Goal: Task Accomplishment & Management: Use online tool/utility

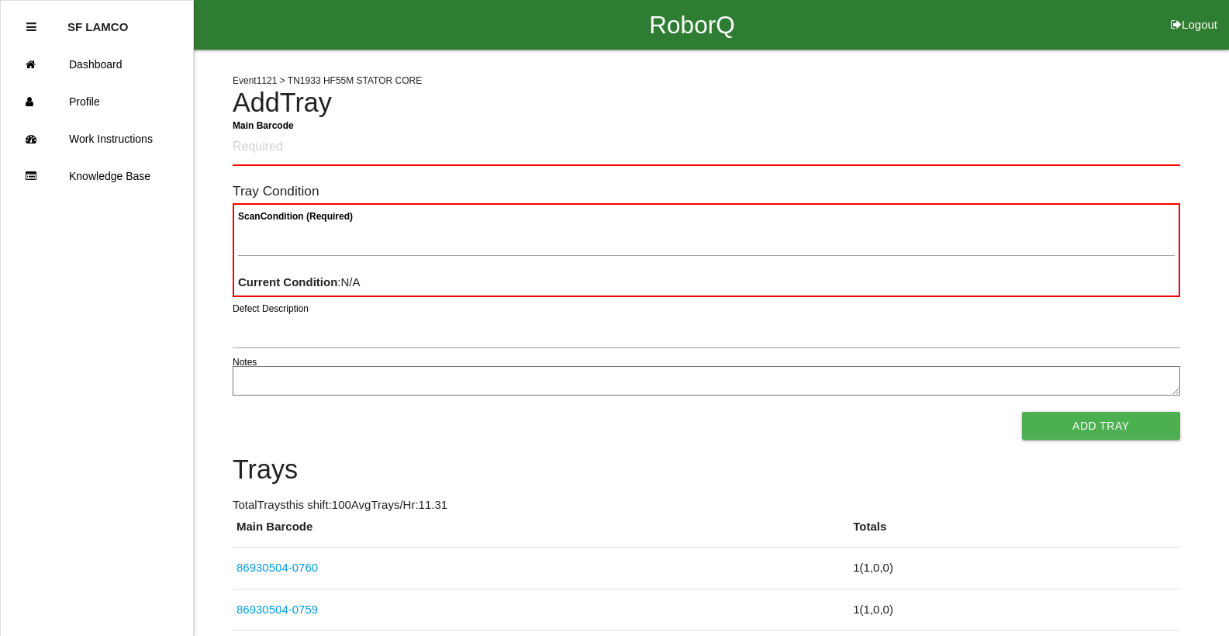
scroll to position [78, 0]
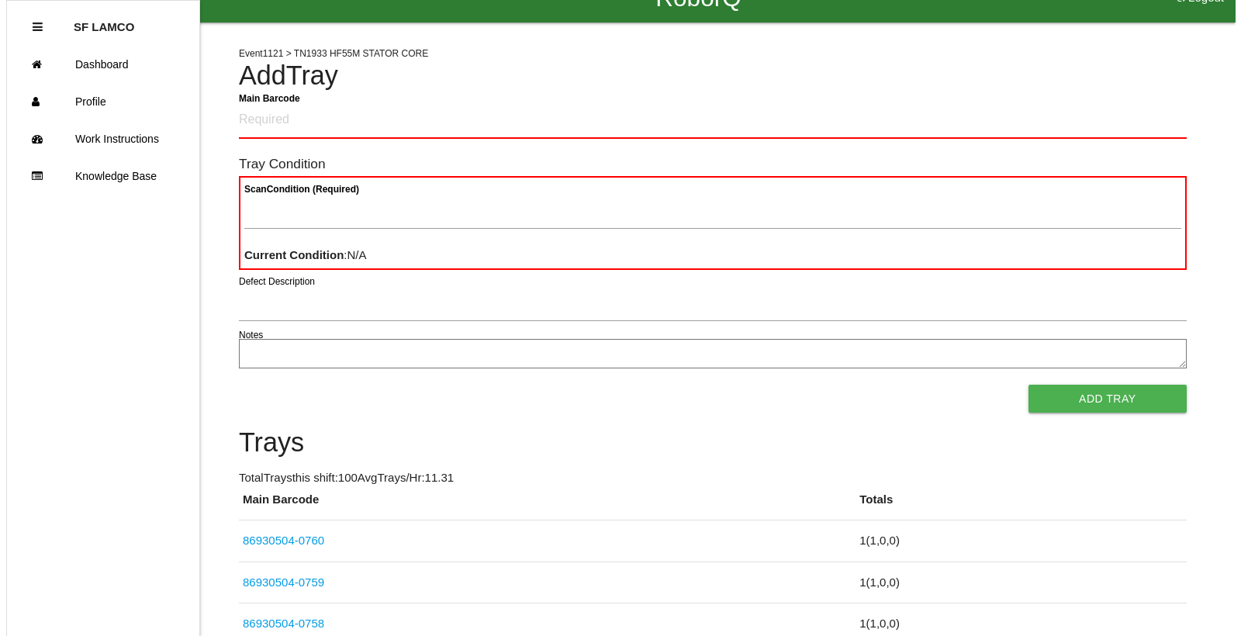
scroll to position [0, 0]
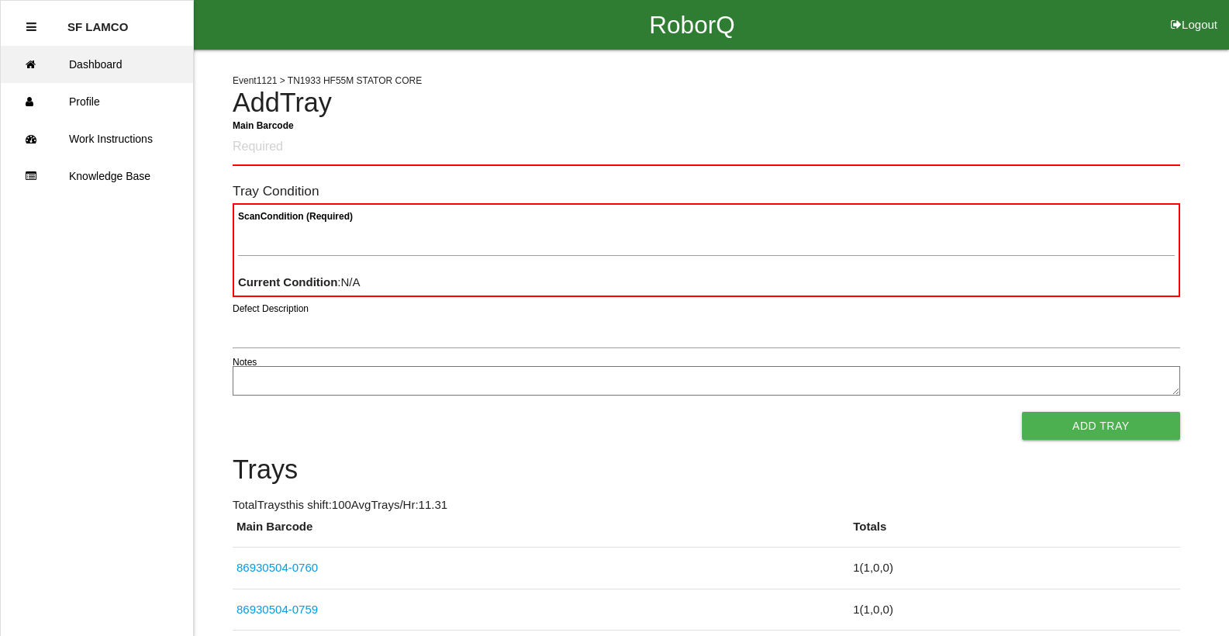
click at [110, 71] on link "Dashboard" at bounding box center [97, 64] width 192 height 37
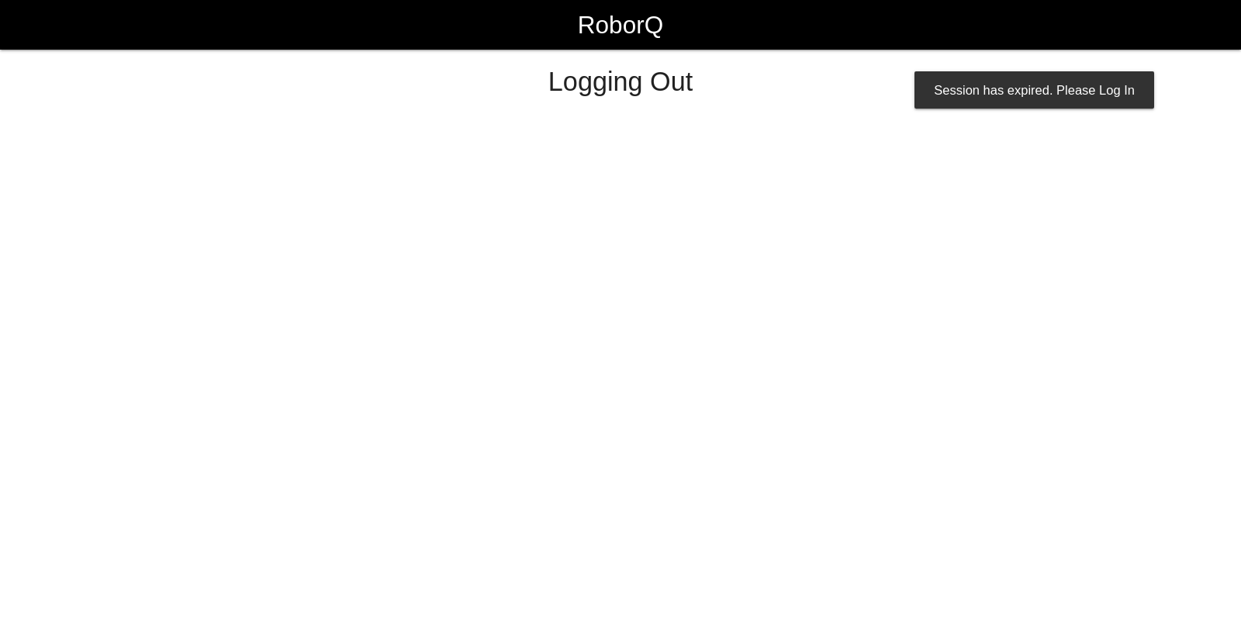
click at [934, 174] on html "RoborQ Logging Out Session has expired. Please Log In" at bounding box center [620, 87] width 1241 height 174
select select "Worker"
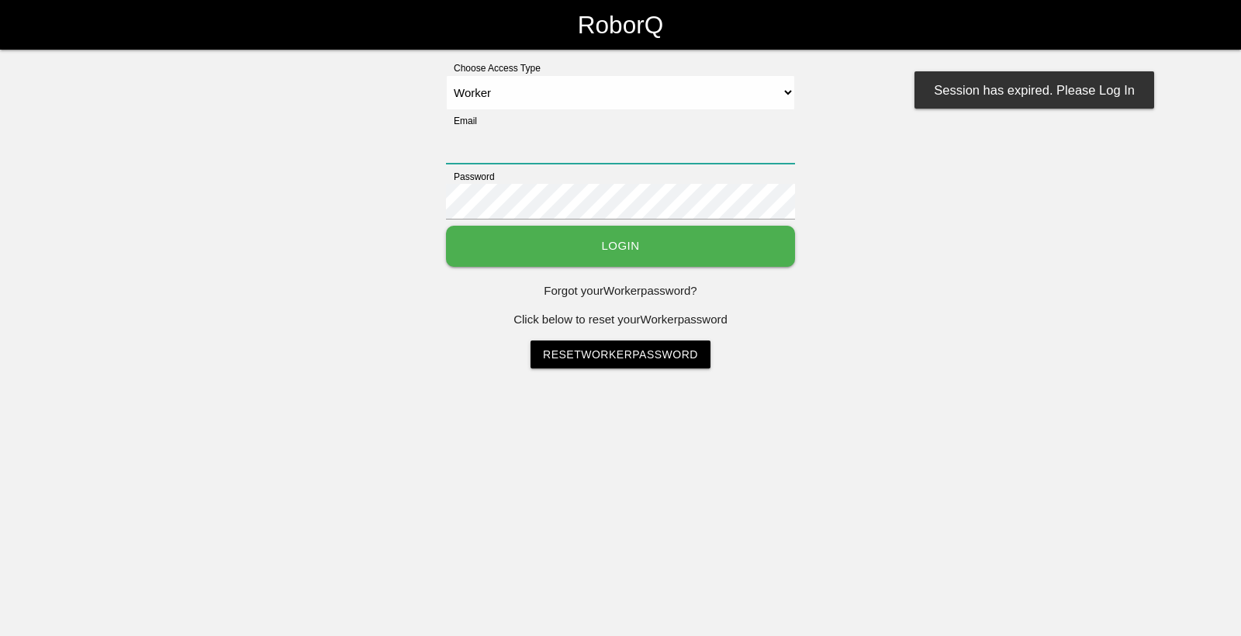
click at [656, 149] on input "Email" at bounding box center [620, 146] width 349 height 36
type input "[EMAIL_ADDRESS][DOMAIN_NAME]"
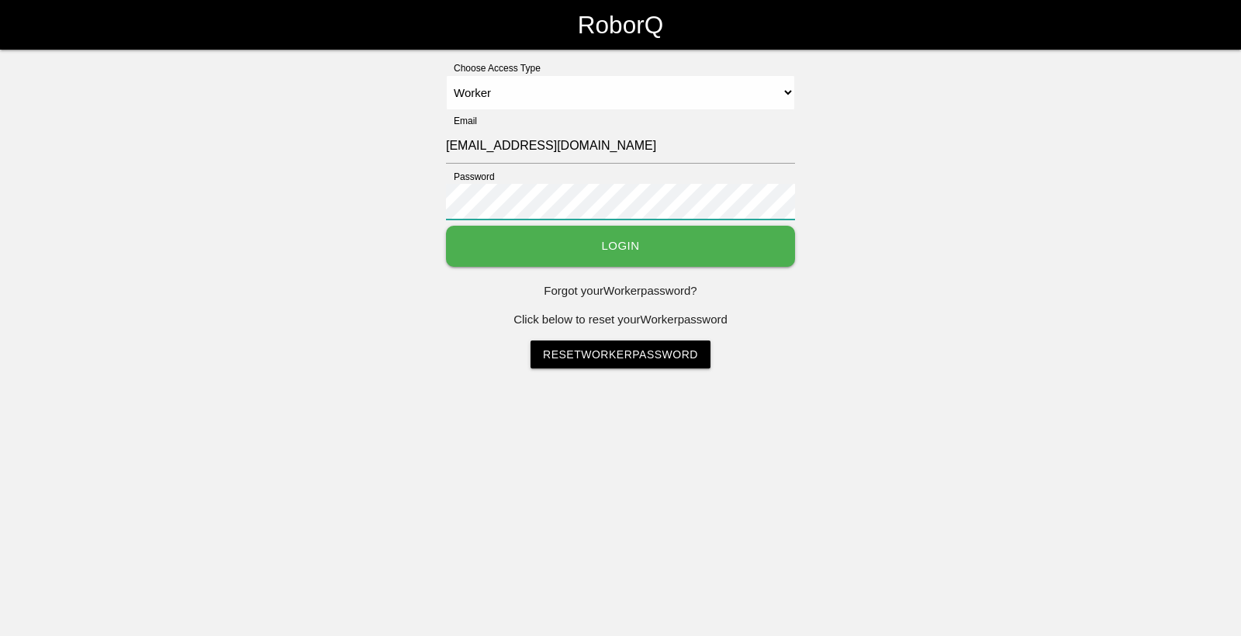
click at [446, 226] on button "Login" at bounding box center [620, 246] width 349 height 41
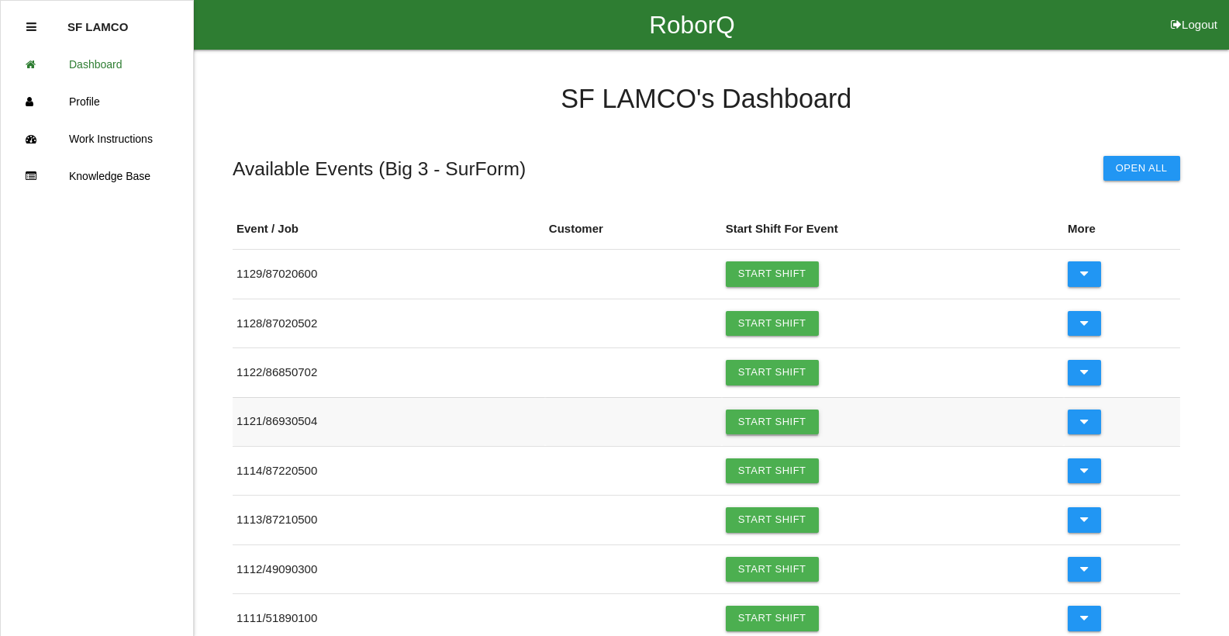
click at [761, 416] on link "Start Shift" at bounding box center [772, 421] width 93 height 25
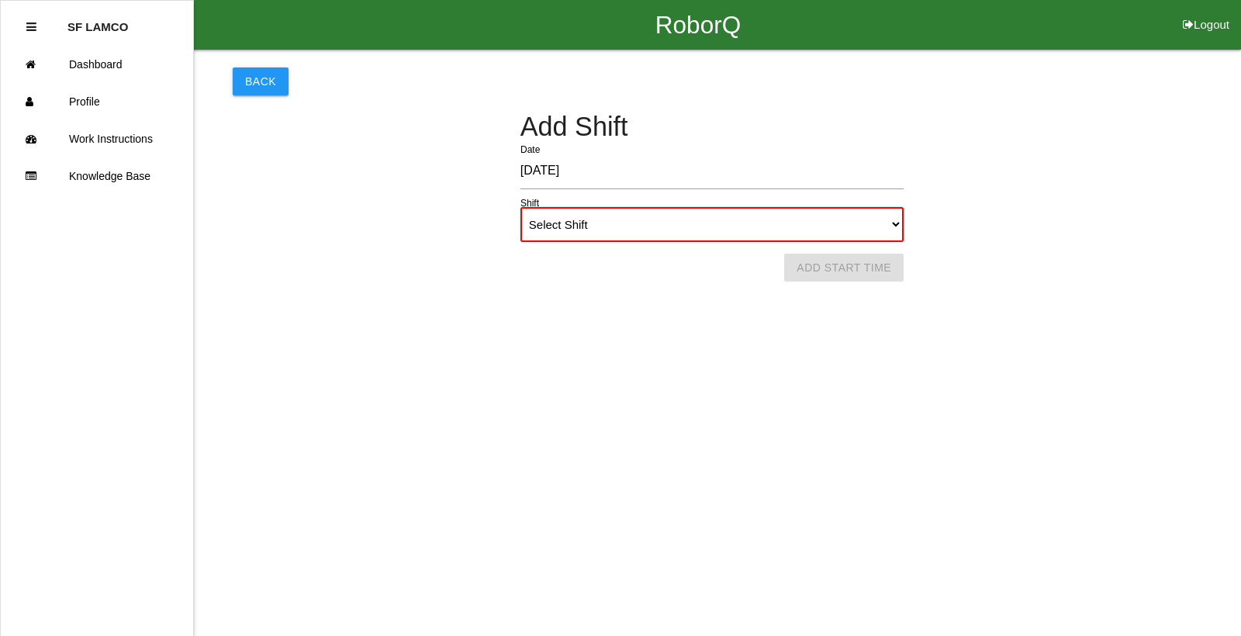
click at [689, 239] on select "Select Shift 1st Shift 2nd Shift 3rd Shift 4th Shift" at bounding box center [711, 224] width 383 height 35
select select "1"
click at [520, 207] on select "Select Shift 1st Shift 2nd Shift 3rd Shift 4th Shift" at bounding box center [711, 224] width 383 height 35
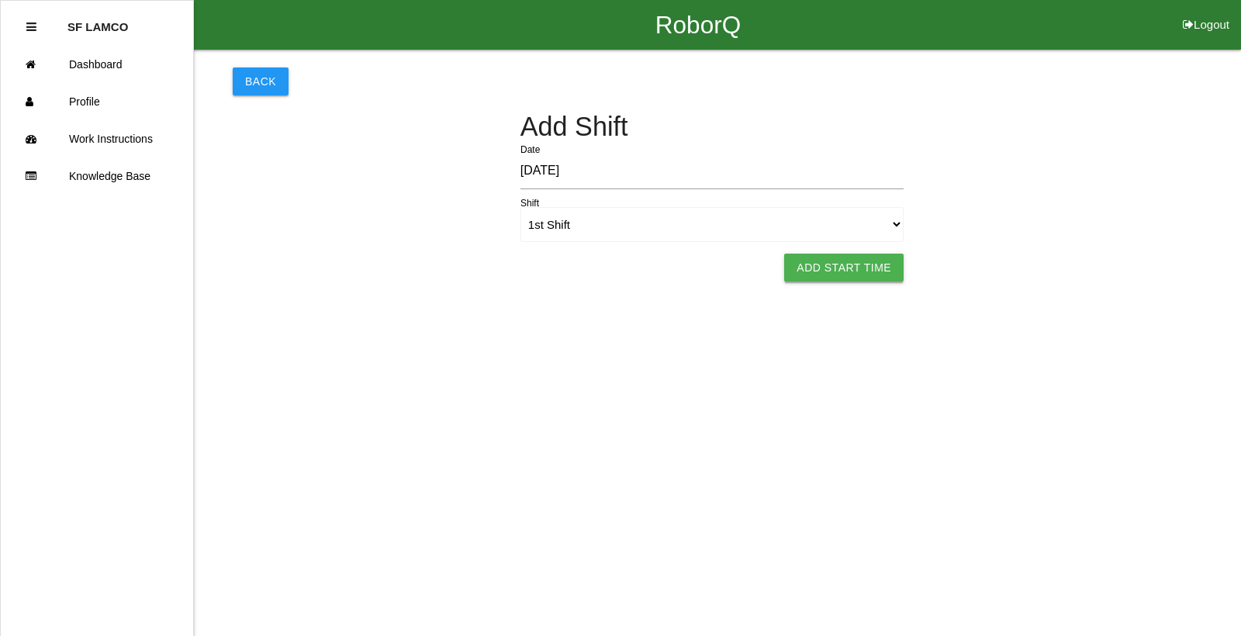
click at [796, 261] on button "Add Start Time" at bounding box center [843, 268] width 119 height 28
select select "6"
select select "5"
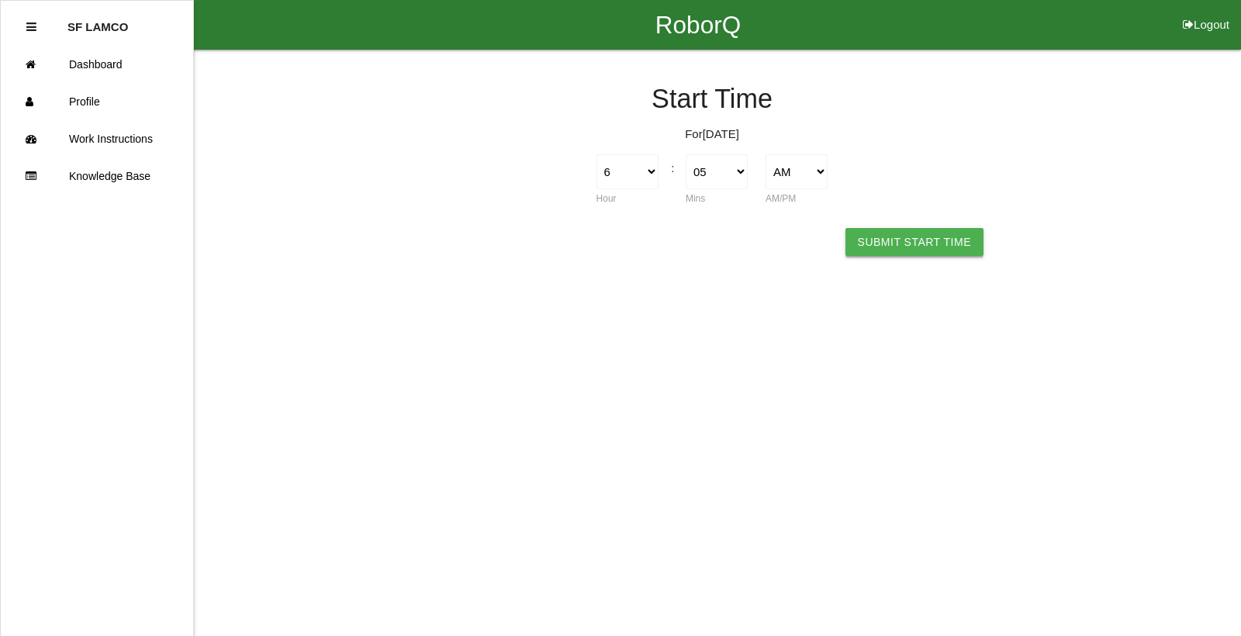
click at [889, 237] on button "Submit Start Time" at bounding box center [914, 242] width 138 height 28
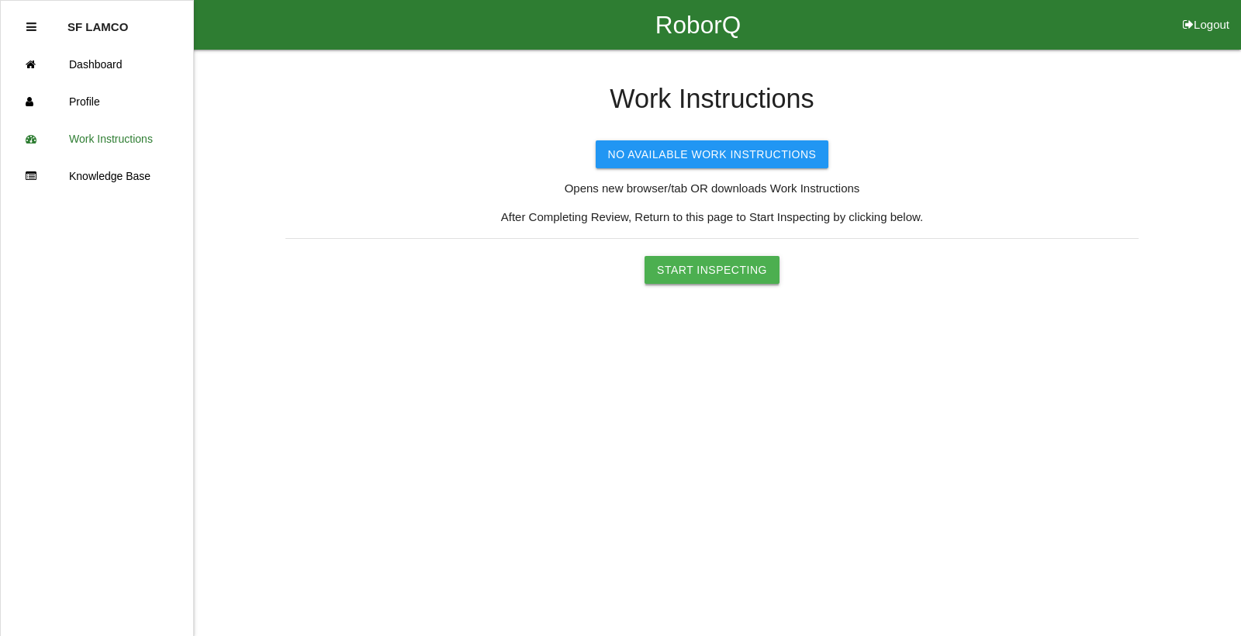
click at [735, 261] on button "Start Inspecting" at bounding box center [711, 270] width 135 height 28
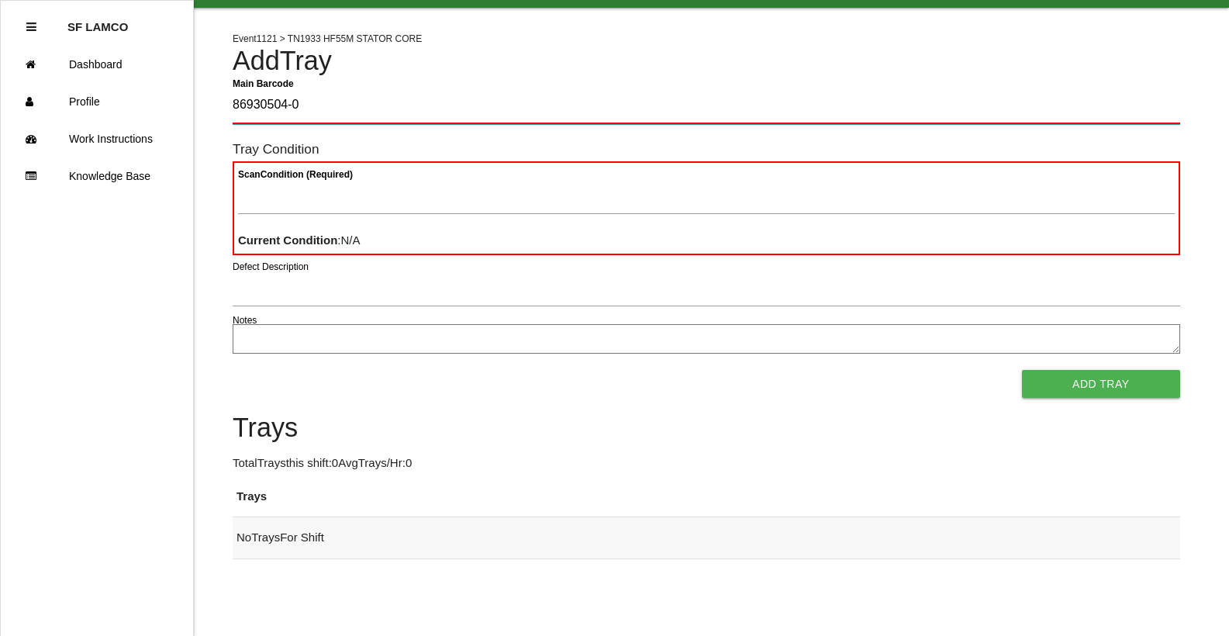
scroll to position [41, 0]
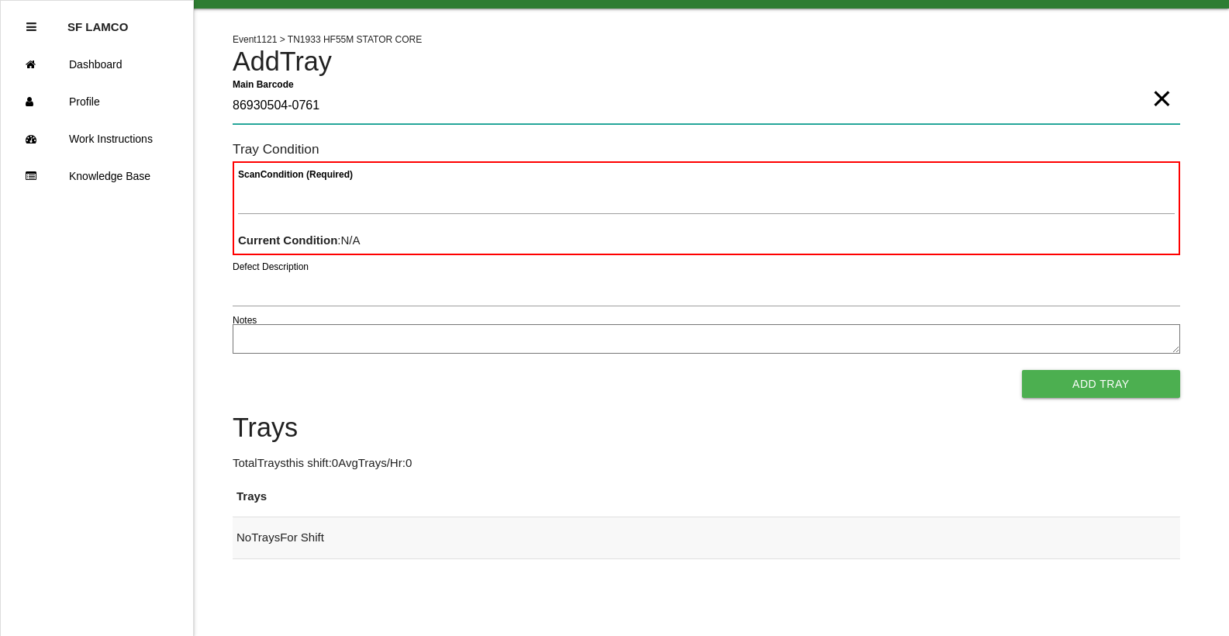
type Barcode "86930504-0761"
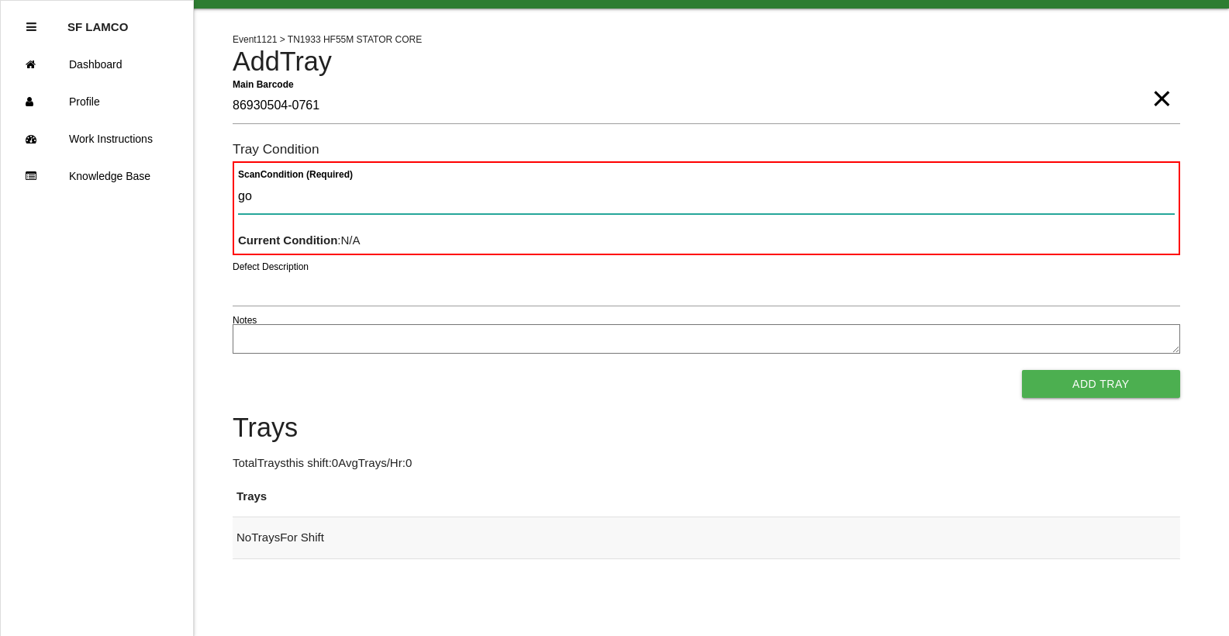
type Condition "goo"
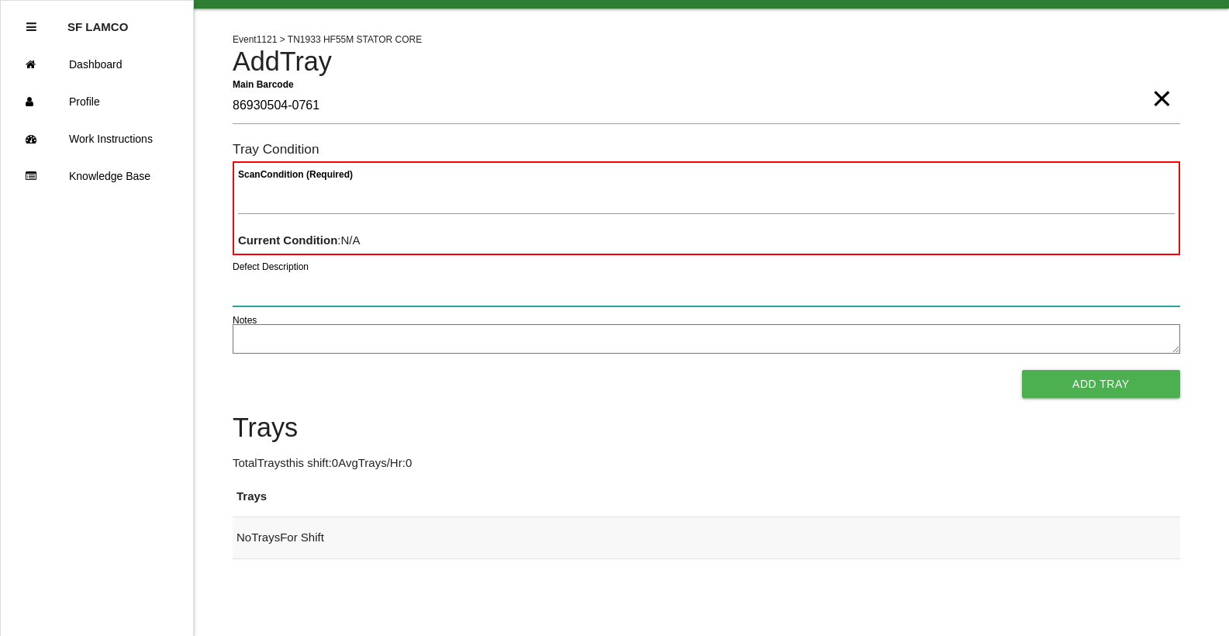
scroll to position [38, 0]
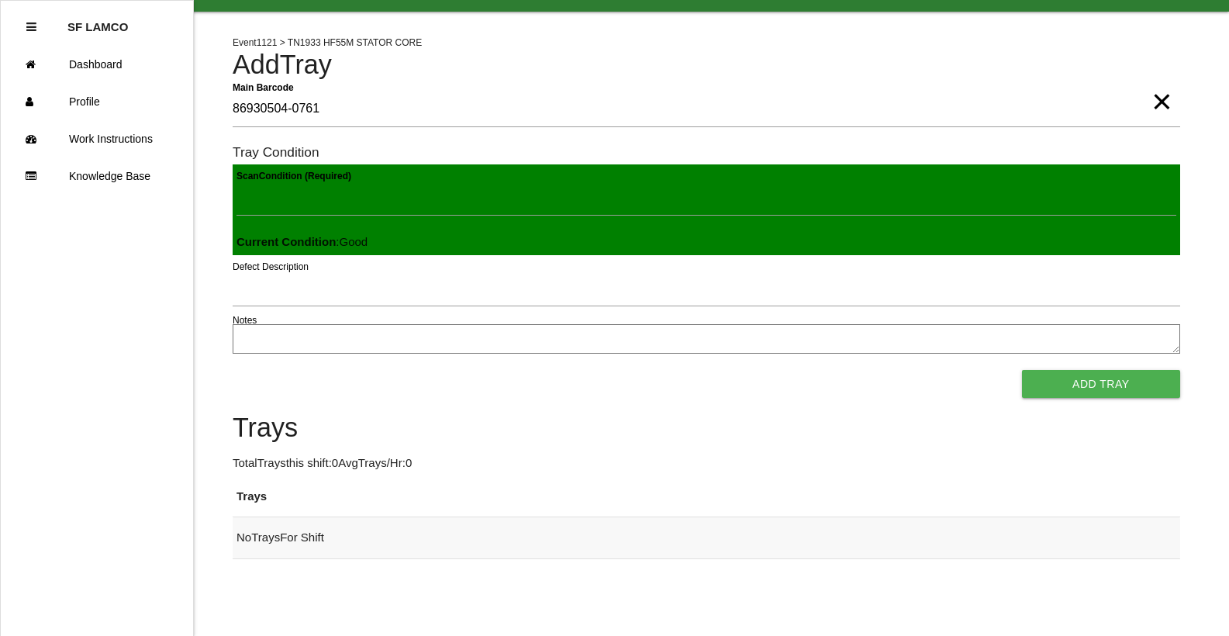
click at [1022, 370] on button "Add Tray" at bounding box center [1101, 384] width 158 height 28
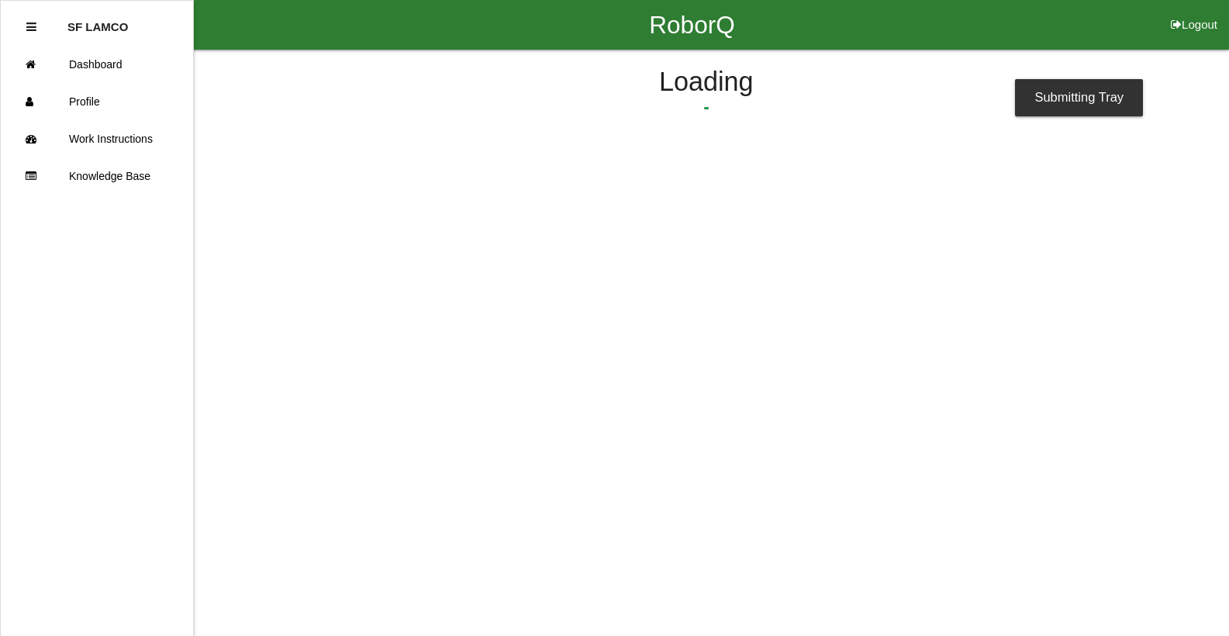
scroll to position [0, 0]
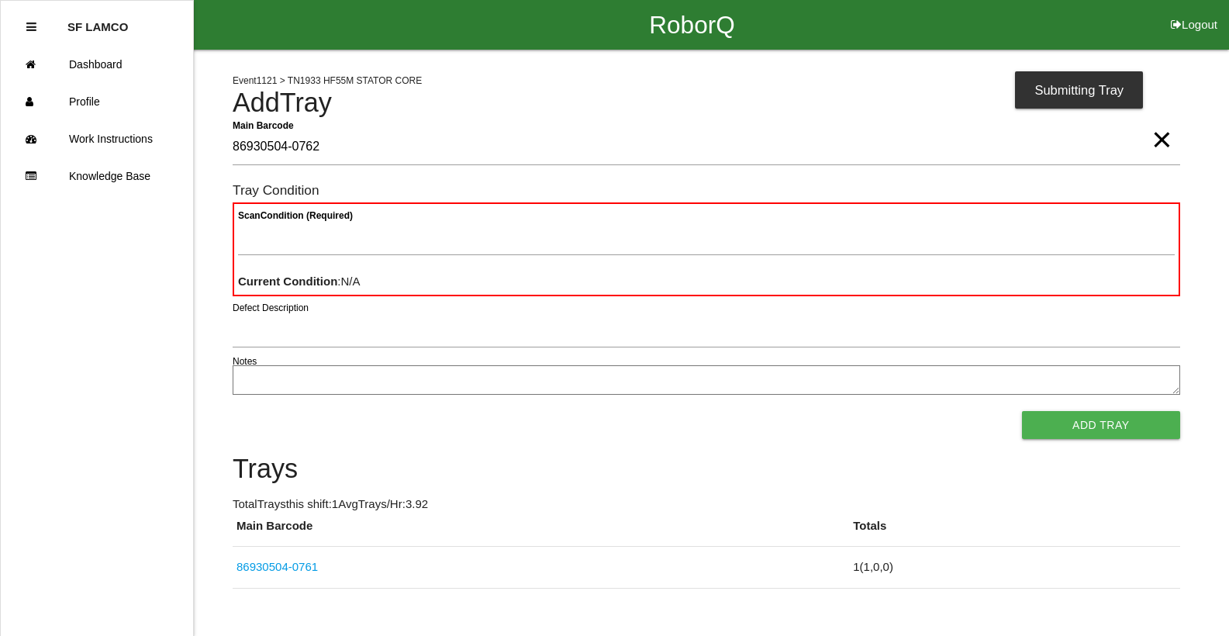
type Barcode "86930504-0762"
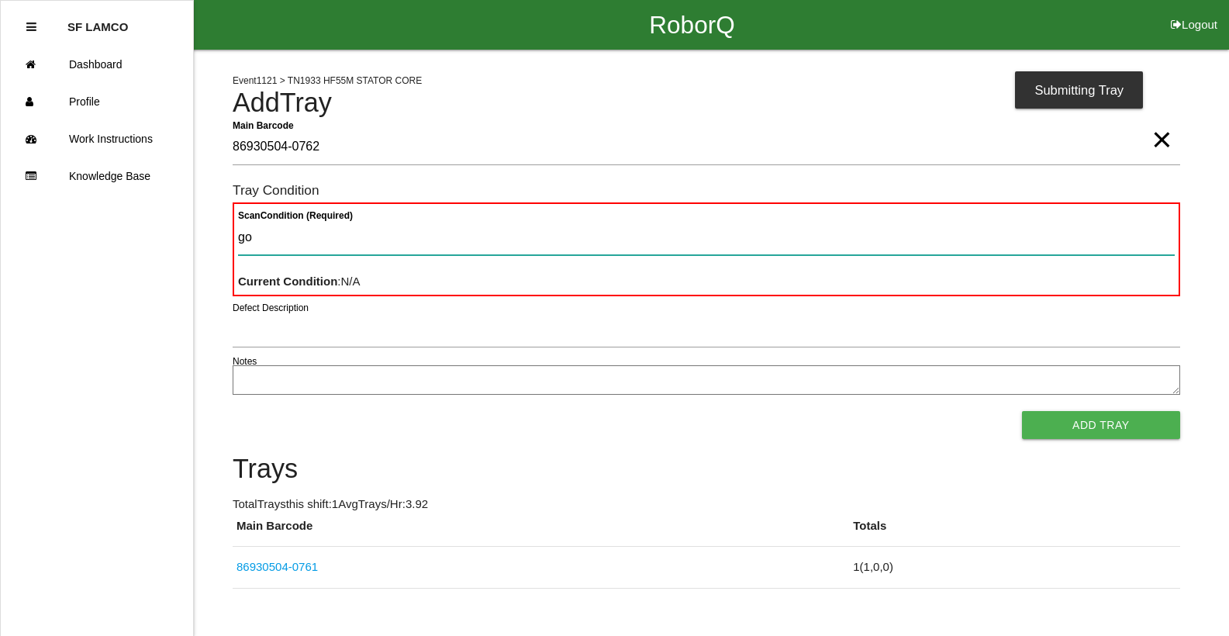
type Condition "goo"
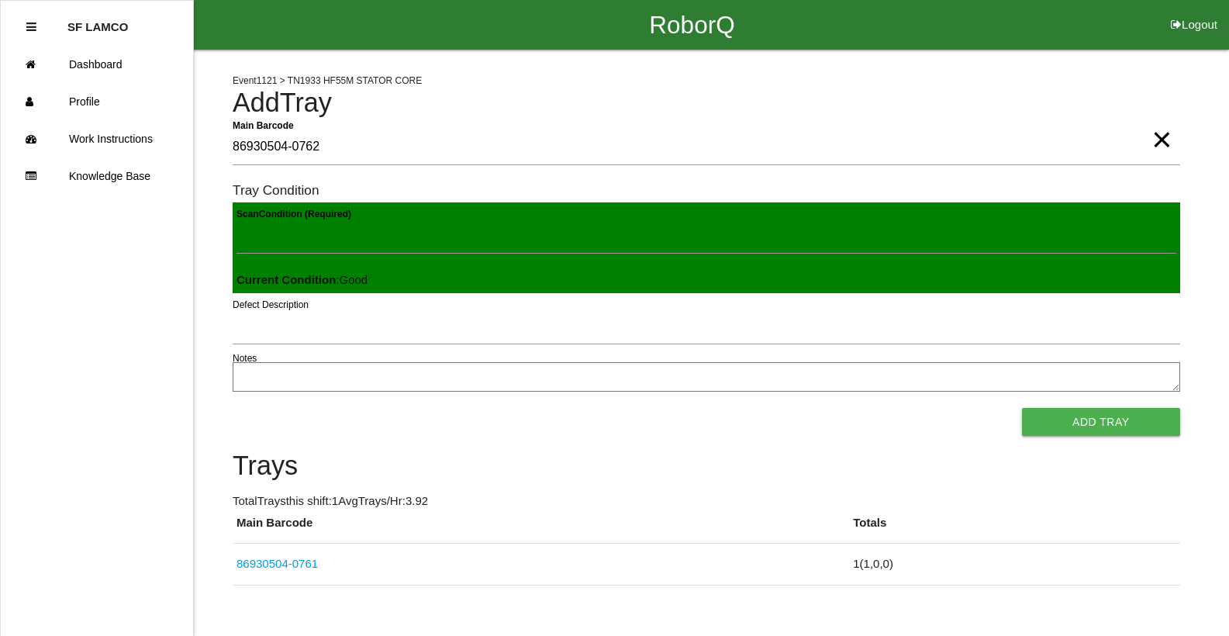
click at [1022, 408] on button "Add Tray" at bounding box center [1101, 422] width 158 height 28
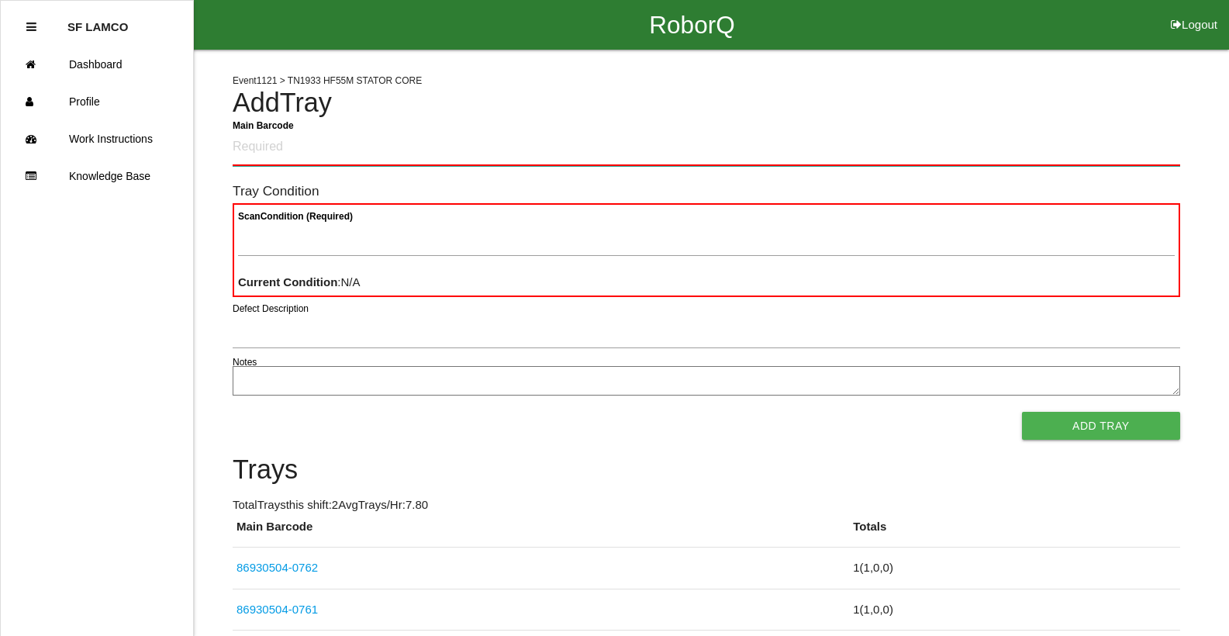
drag, startPoint x: 502, startPoint y: 550, endPoint x: 257, endPoint y: 150, distance: 468.8
click at [257, 150] on Barcode "Main Barcode" at bounding box center [707, 148] width 948 height 36
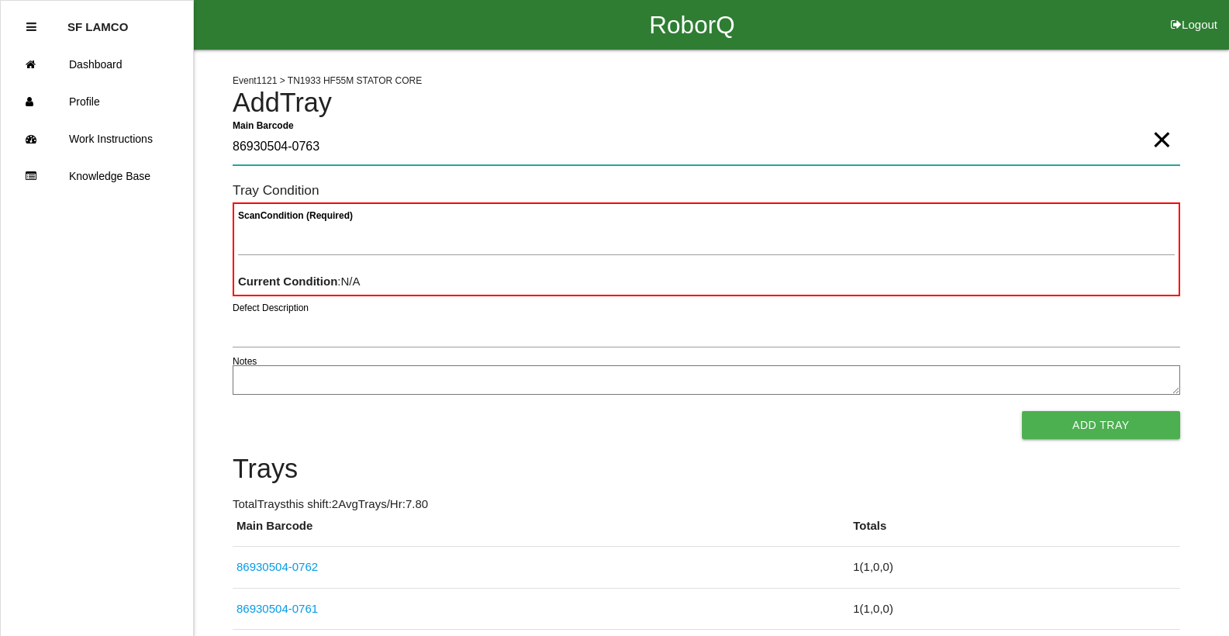
type Barcode "86930504-0763"
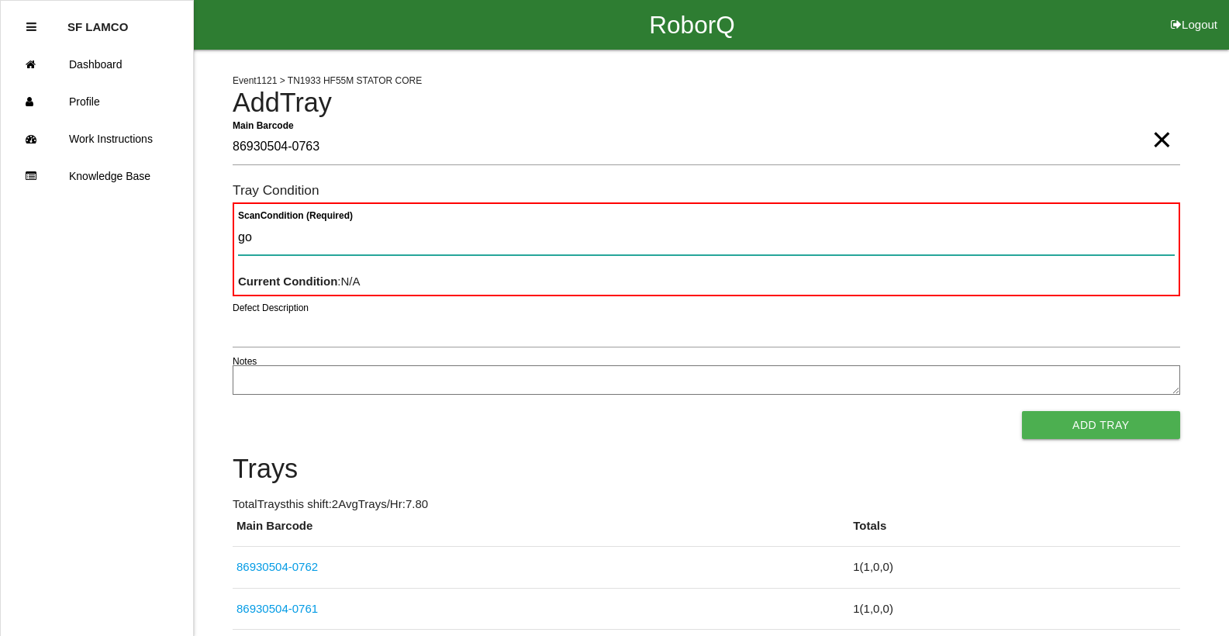
type Condition "goo"
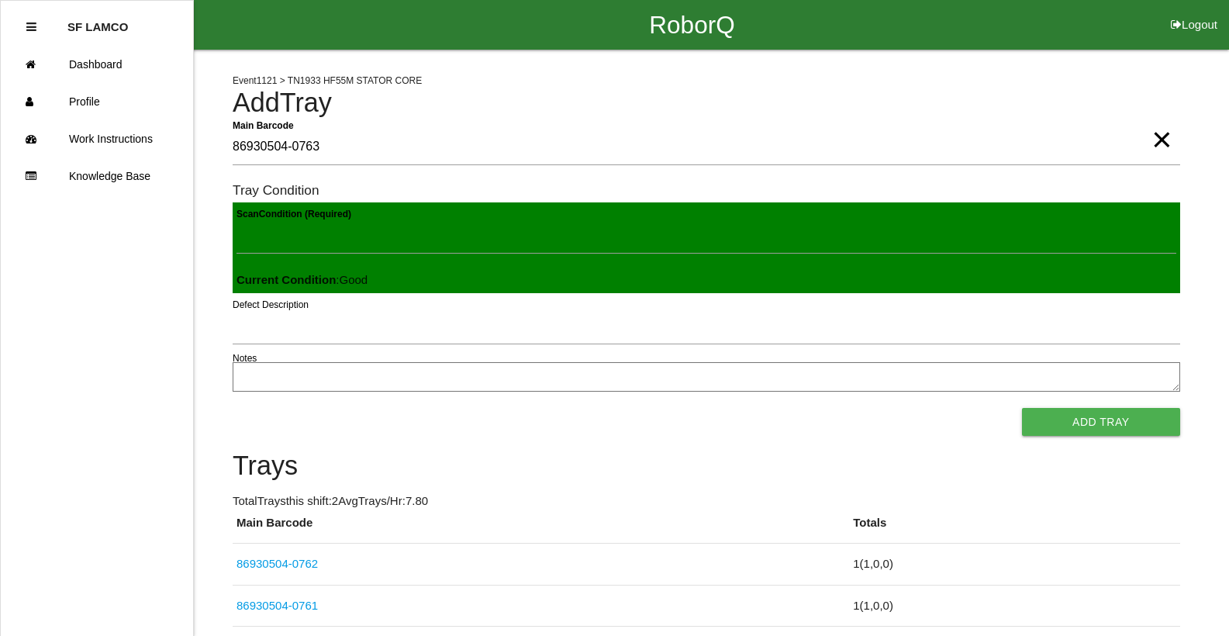
click button "Add Tray" at bounding box center [1101, 422] width 158 height 28
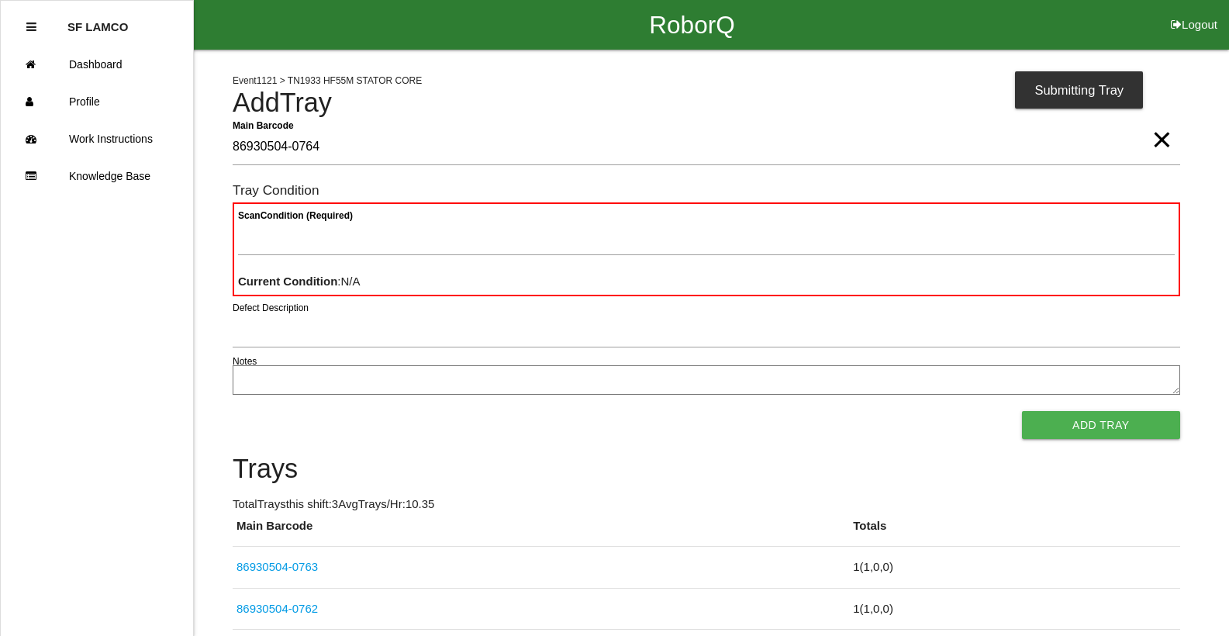
type Barcode "86930504-0764"
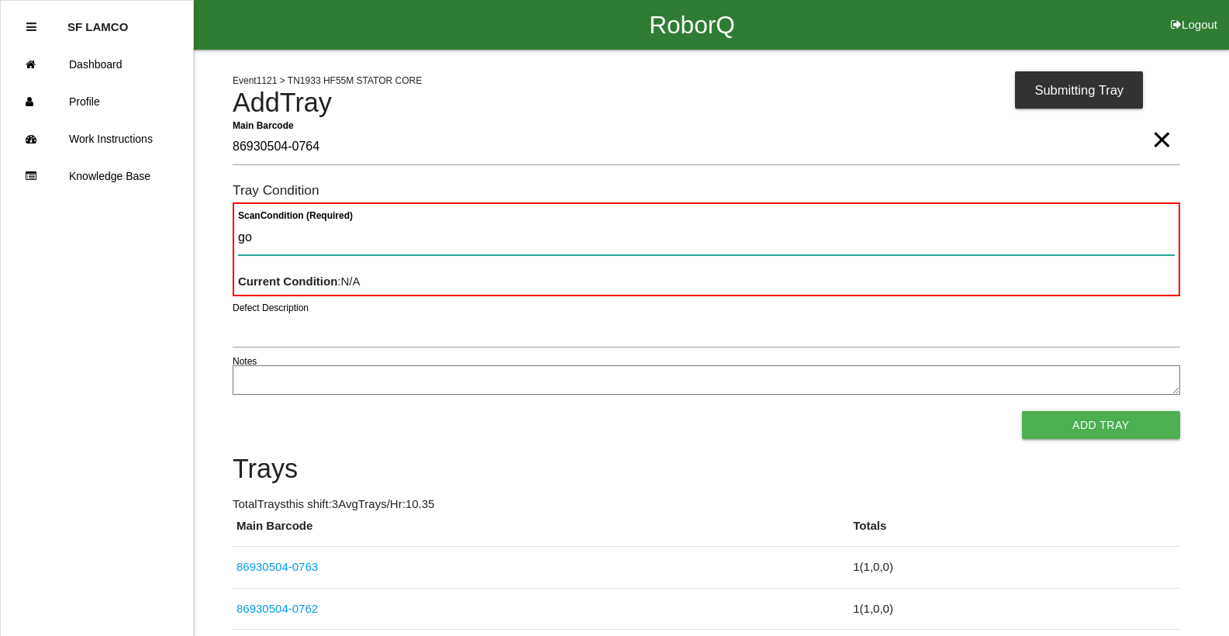
type Condition "goo"
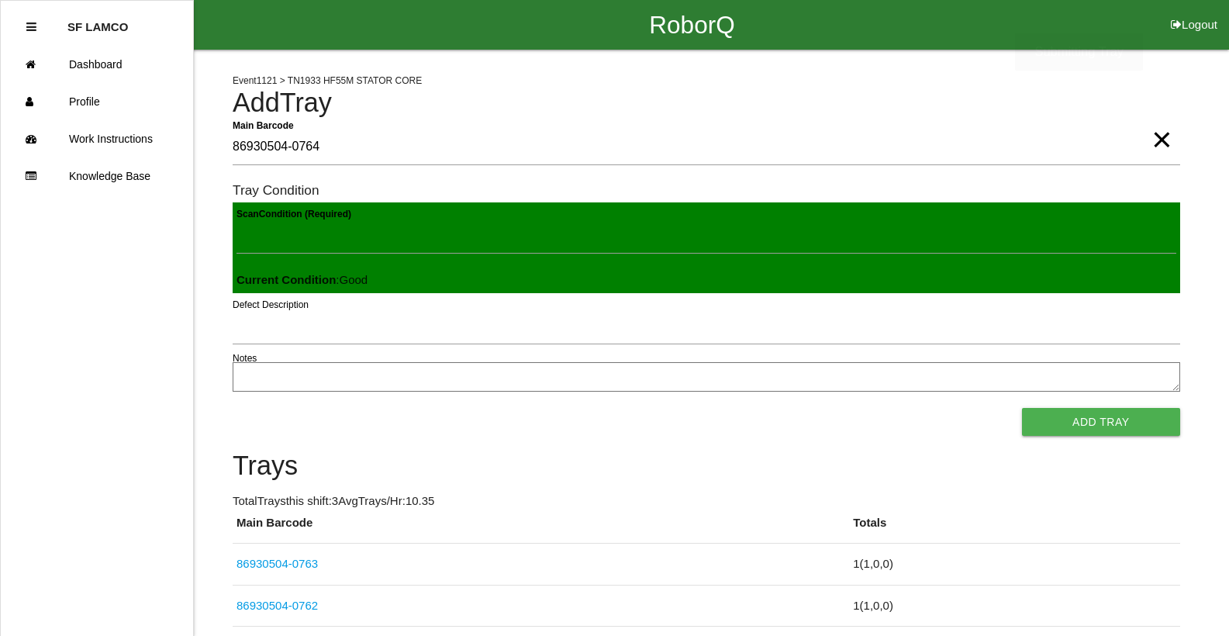
click at [1022, 408] on button "Add Tray" at bounding box center [1101, 422] width 158 height 28
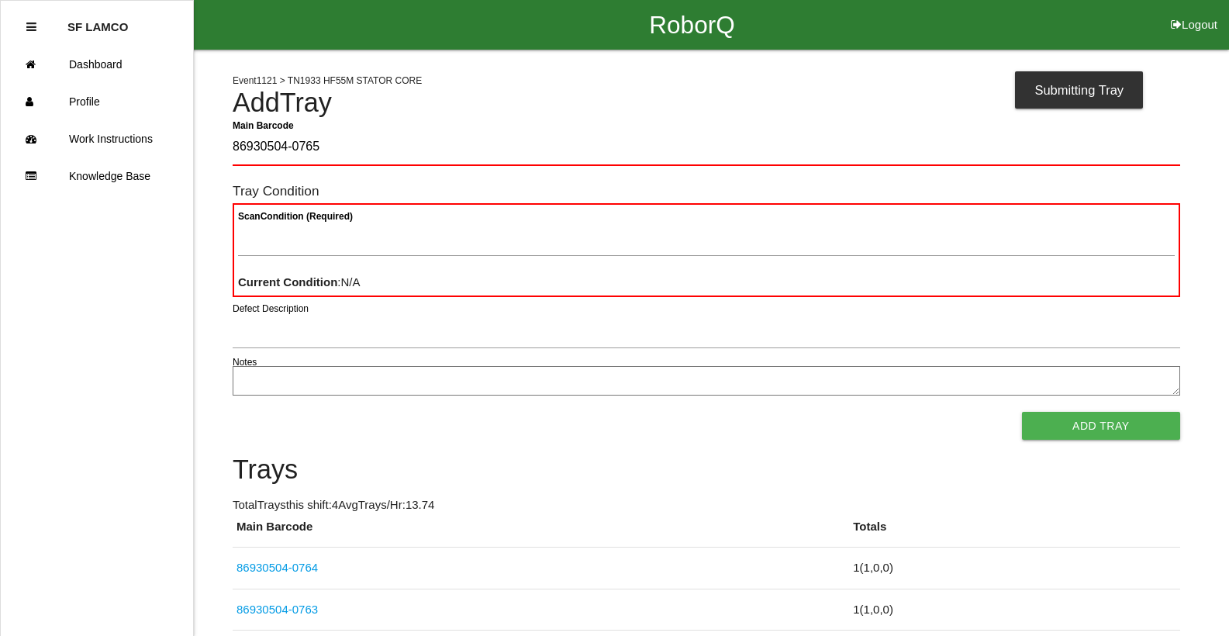
type Barcode "86930504-0765"
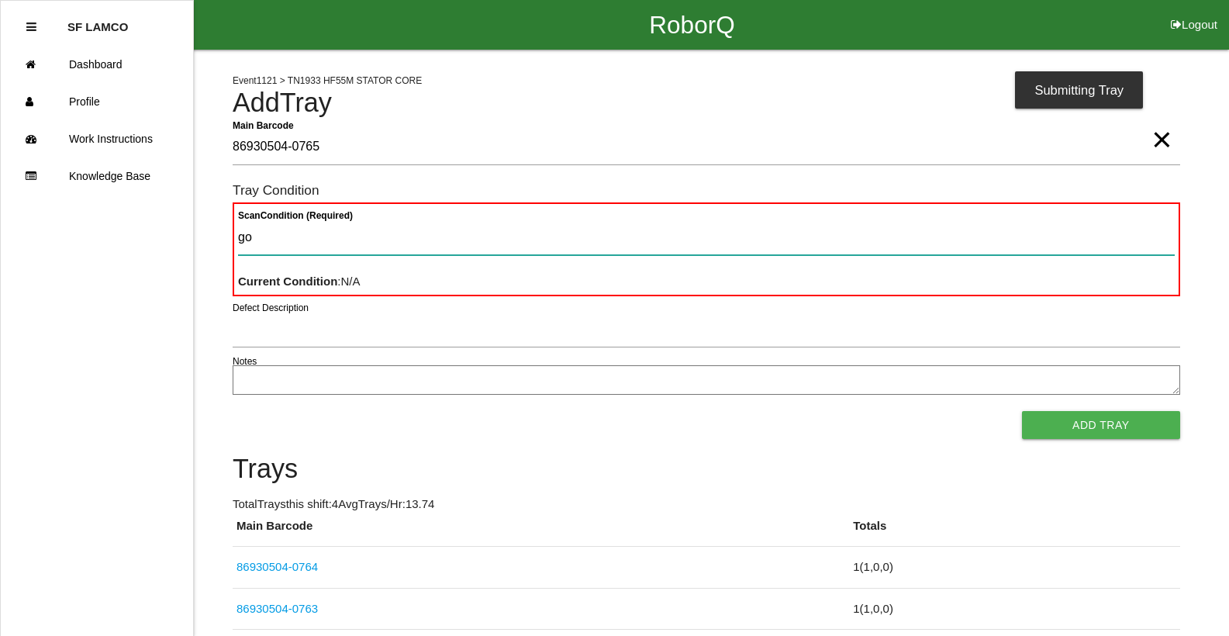
type Condition "goo"
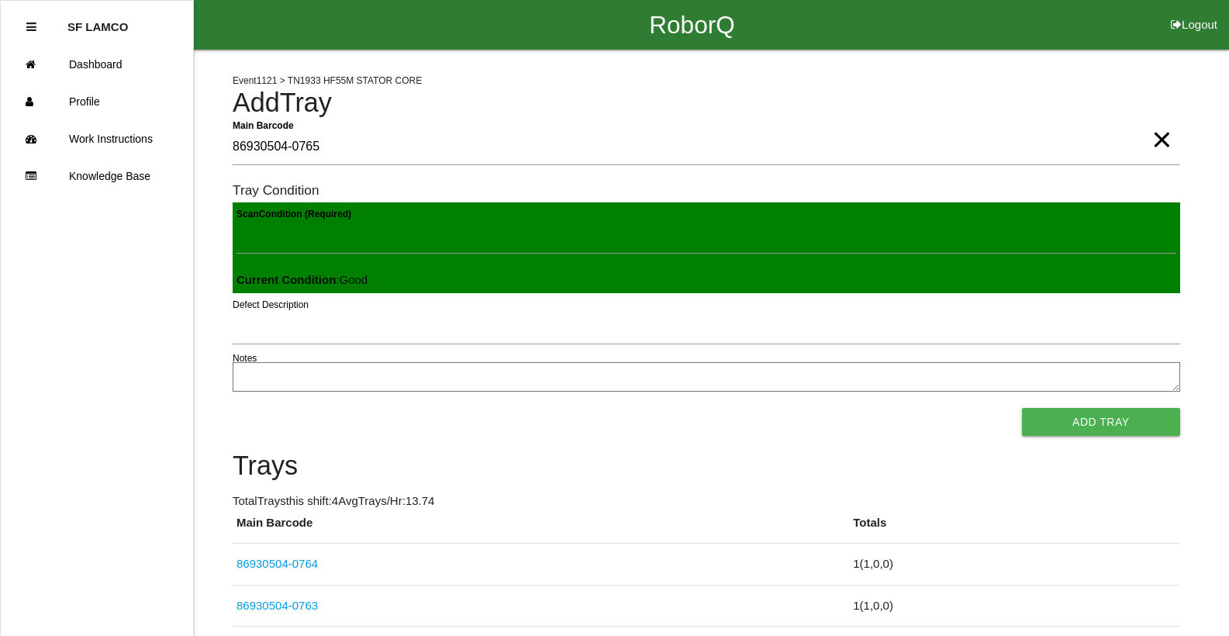
click at [1022, 408] on button "Add Tray" at bounding box center [1101, 422] width 158 height 28
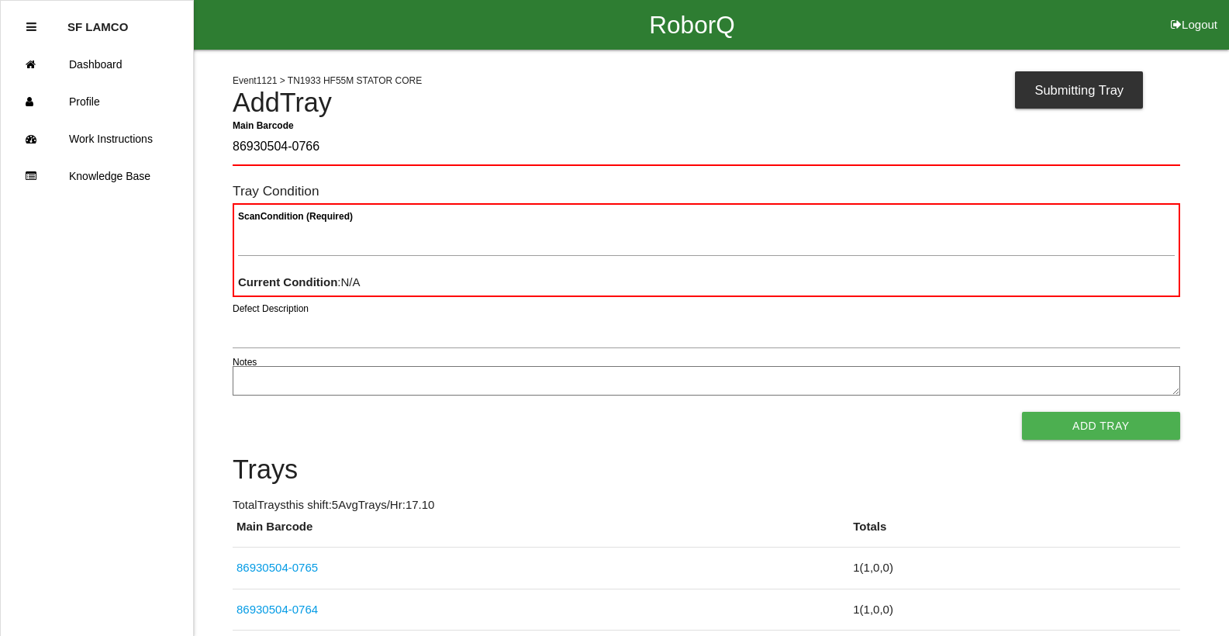
type Barcode "86930504-0766"
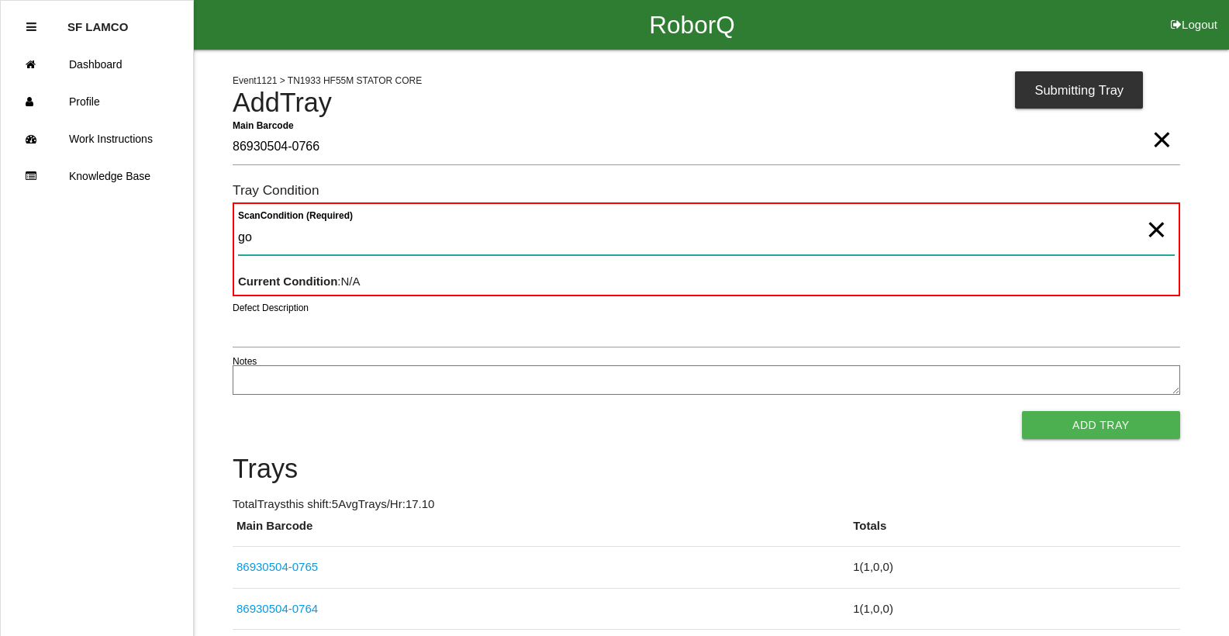
type Condition "goo"
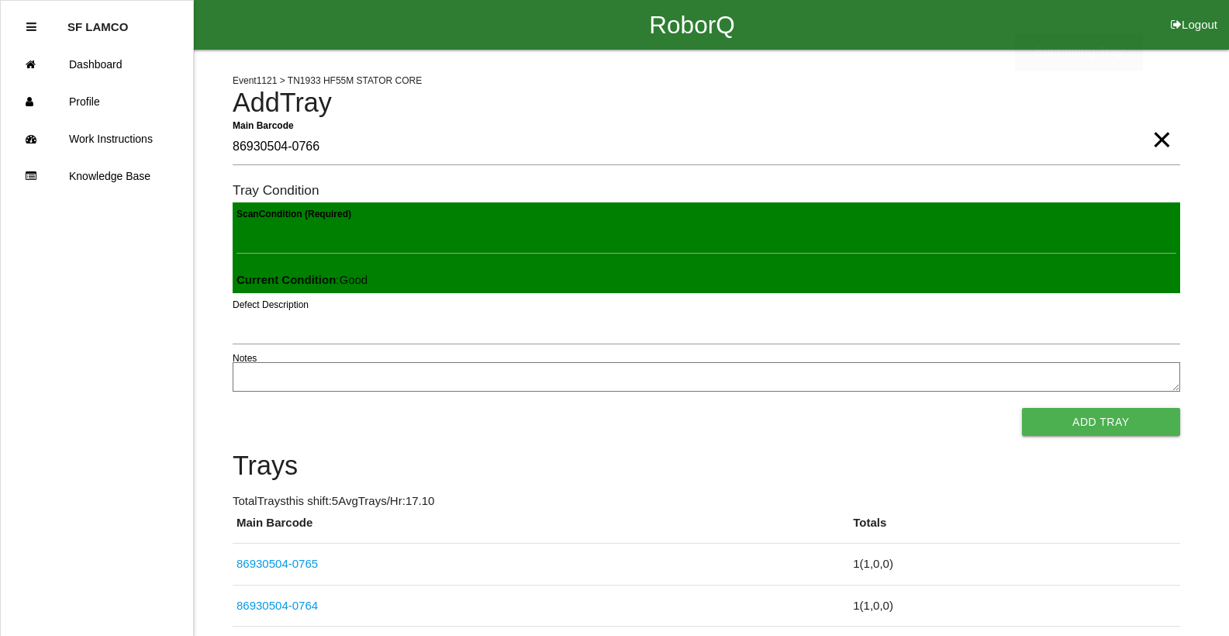
click at [1022, 408] on button "Add Tray" at bounding box center [1101, 422] width 158 height 28
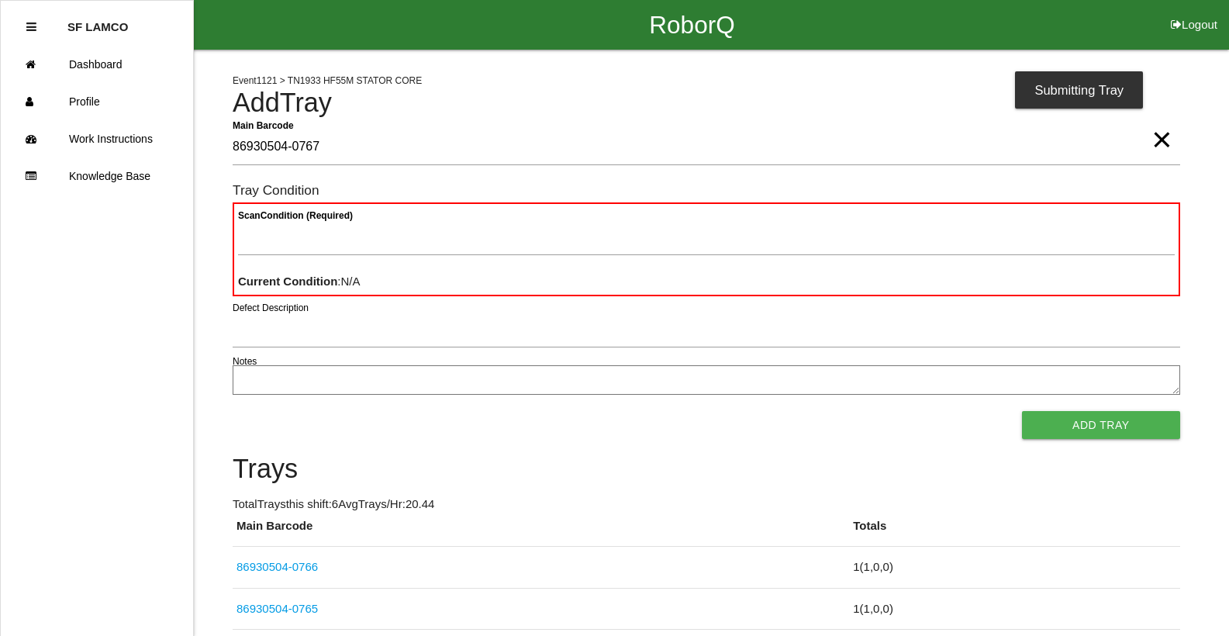
type Barcode "86930504-0767"
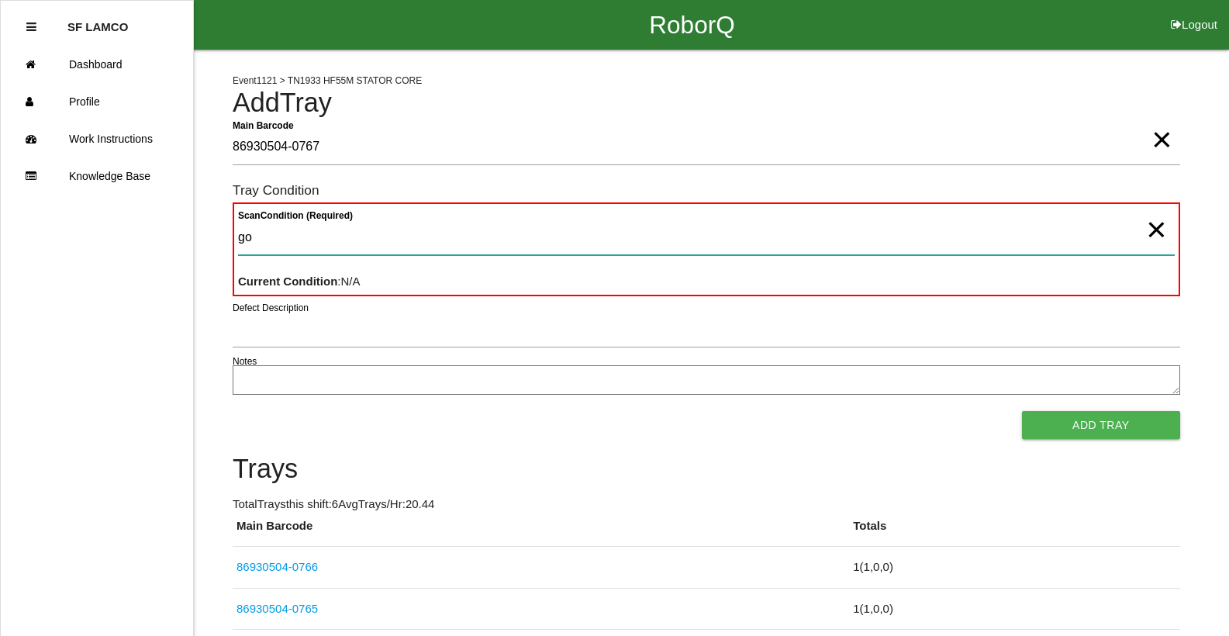
type Condition "goo"
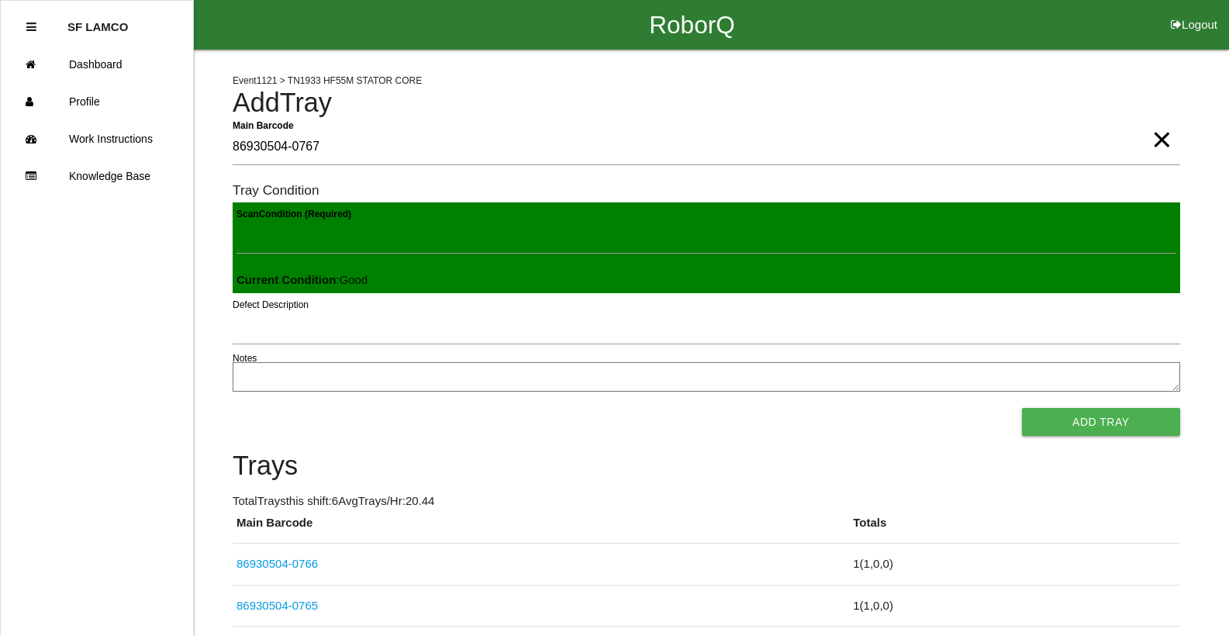
click at [1022, 408] on button "Add Tray" at bounding box center [1101, 422] width 158 height 28
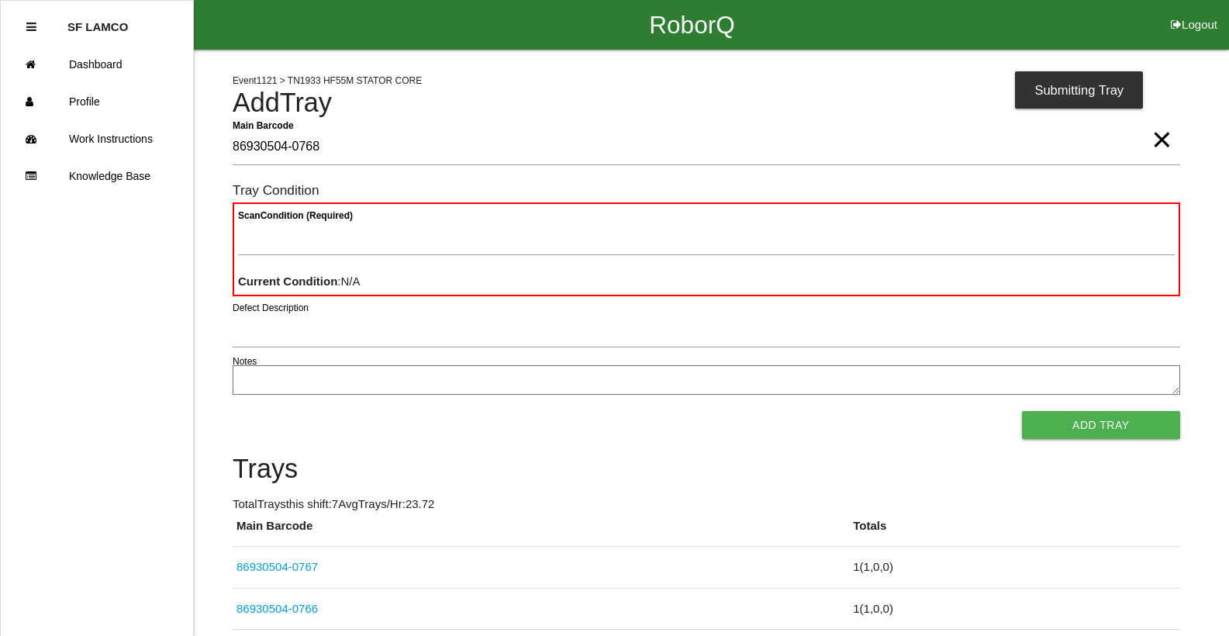
type Barcode "86930504-0768"
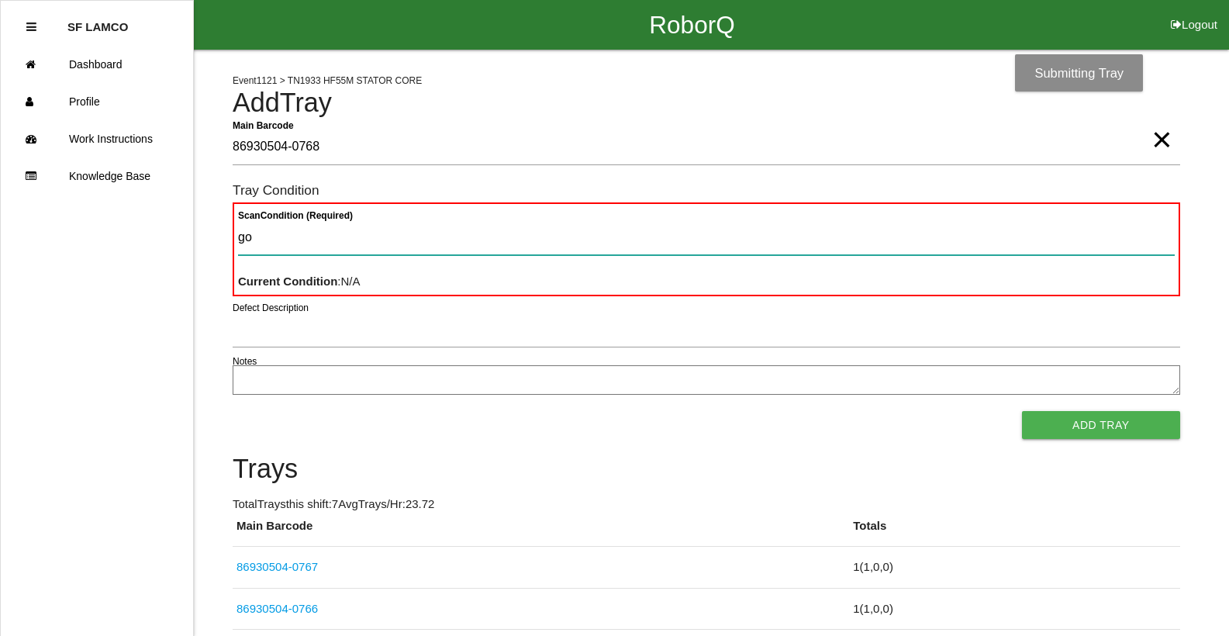
type Condition "goo"
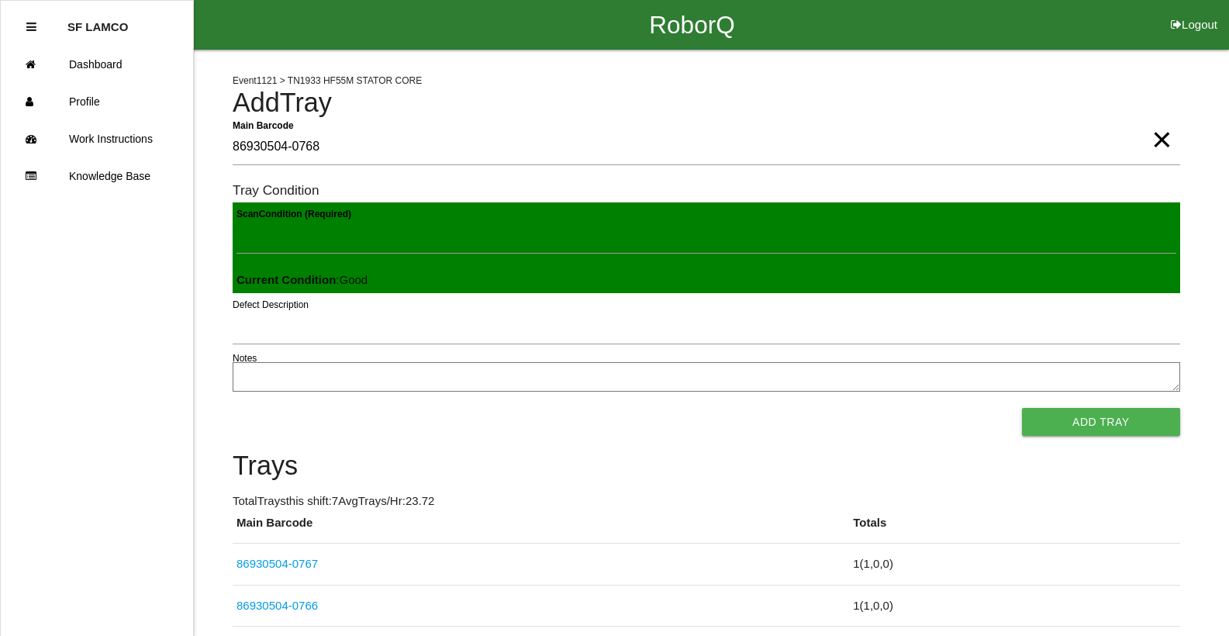
click button "Add Tray" at bounding box center [1101, 422] width 158 height 28
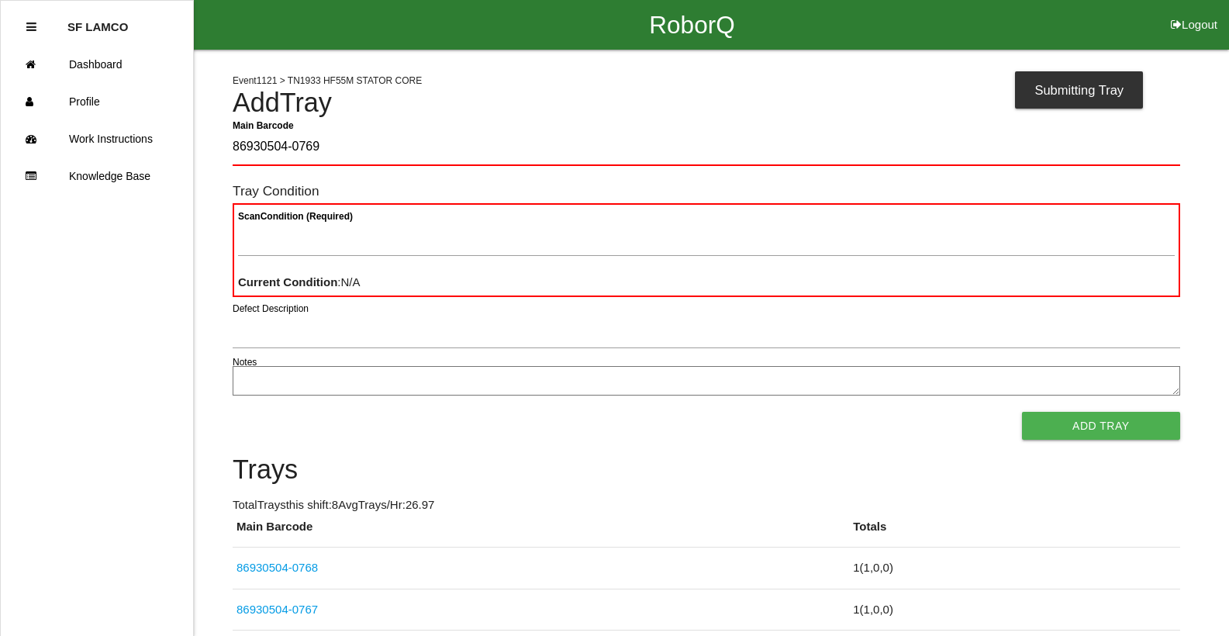
type Barcode "86930504-0769"
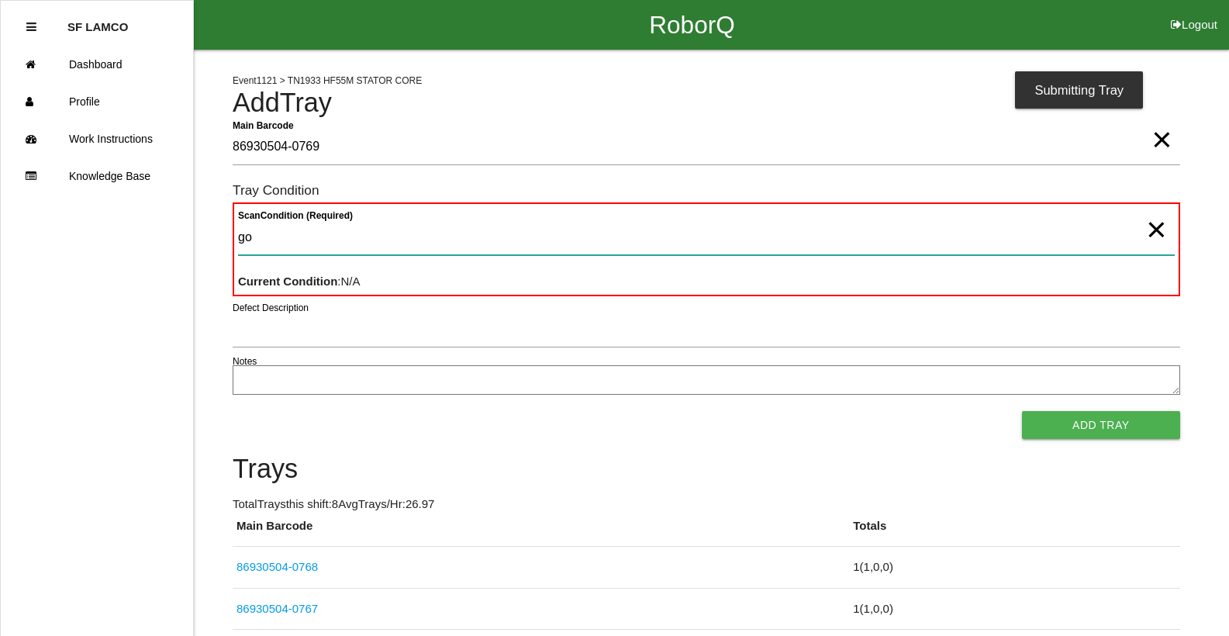
type Condition "goo"
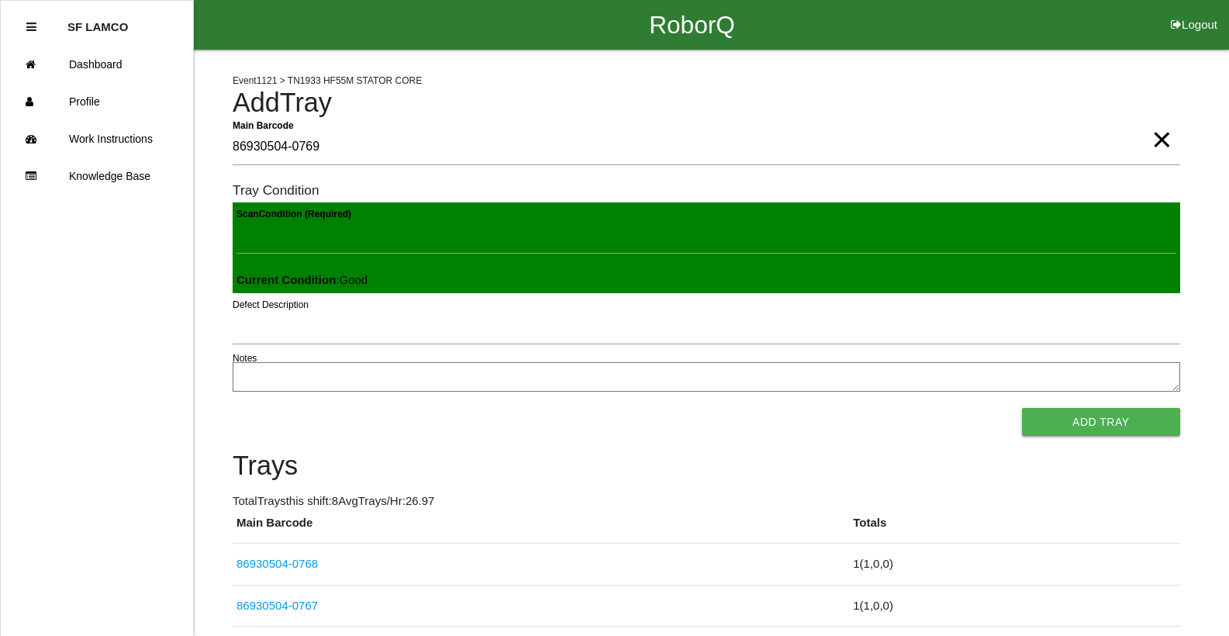
click at [1022, 408] on button "Add Tray" at bounding box center [1101, 422] width 158 height 28
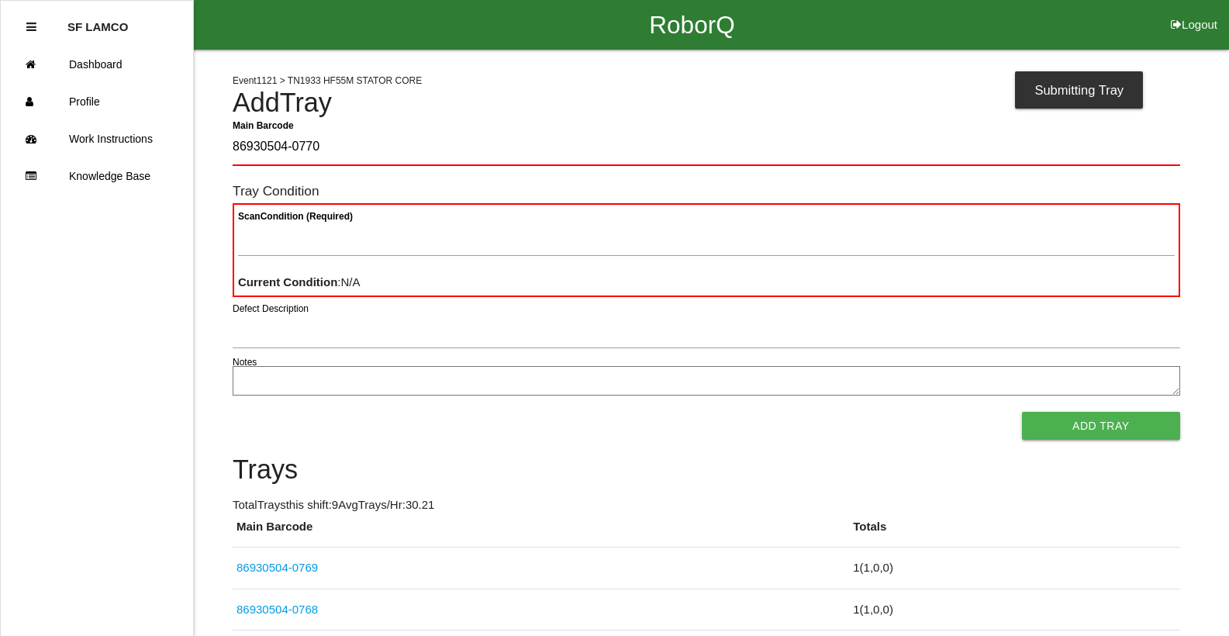
type Barcode "86930504-0770"
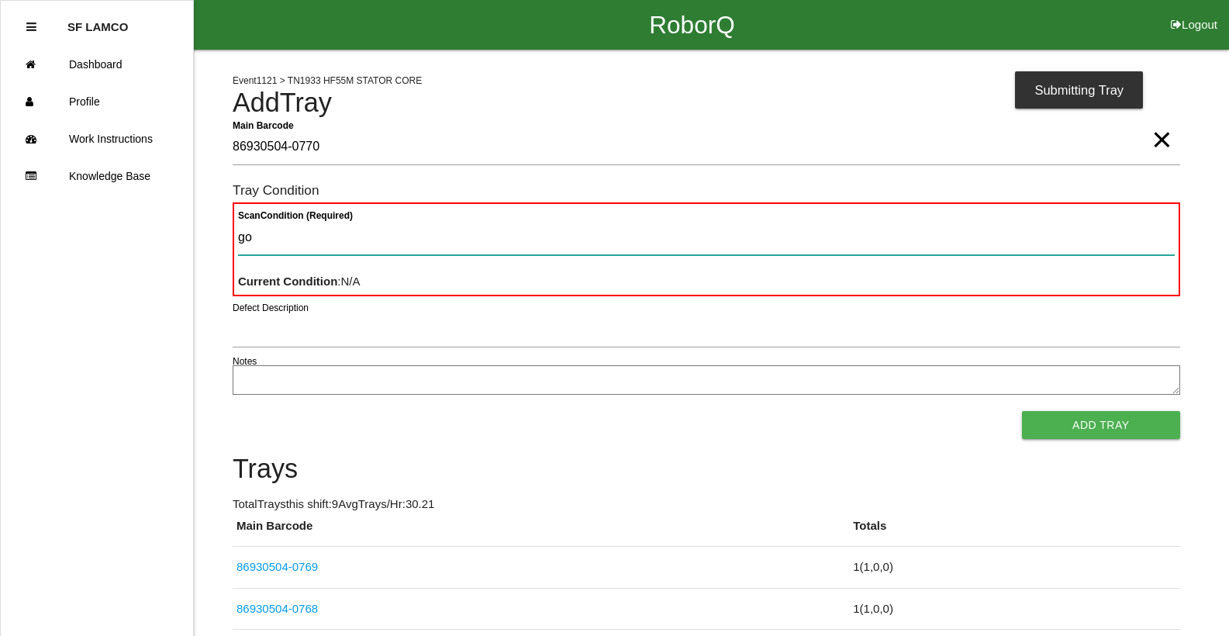
type Condition "goo"
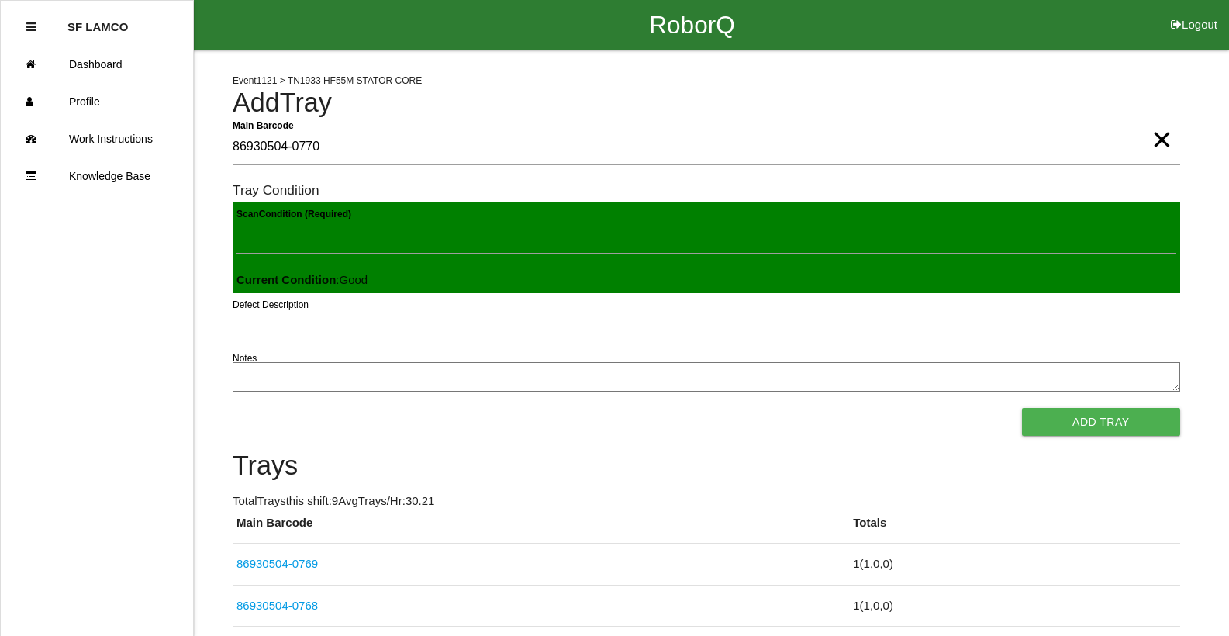
click at [1022, 408] on button "Add Tray" at bounding box center [1101, 422] width 158 height 28
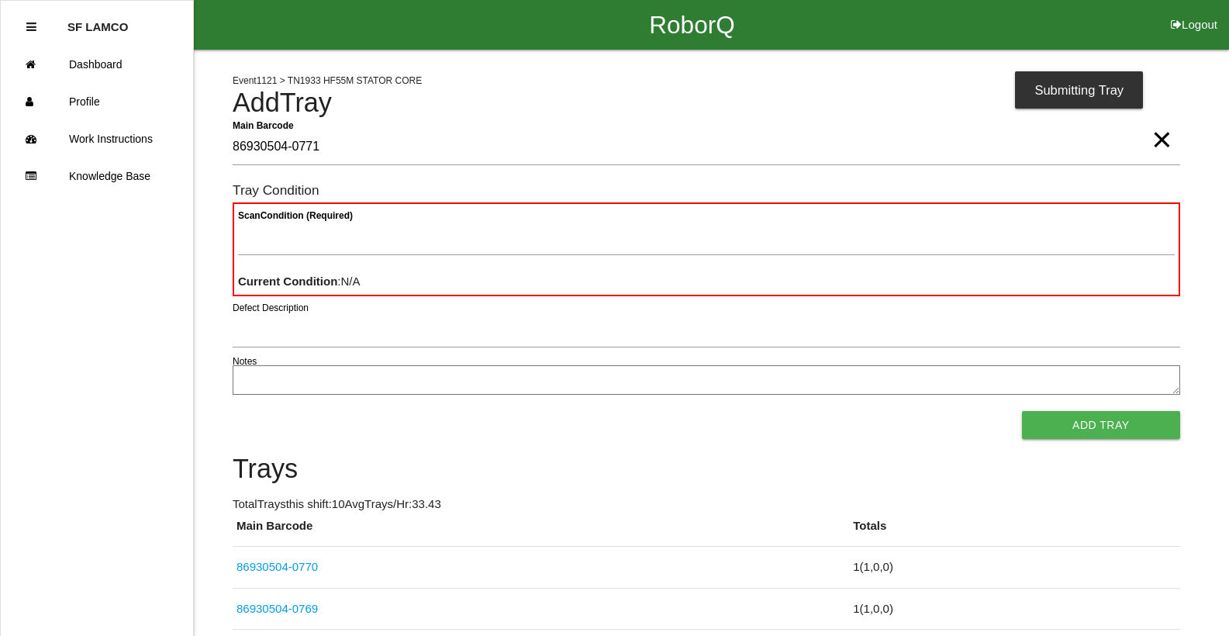
type Barcode "86930504-0771"
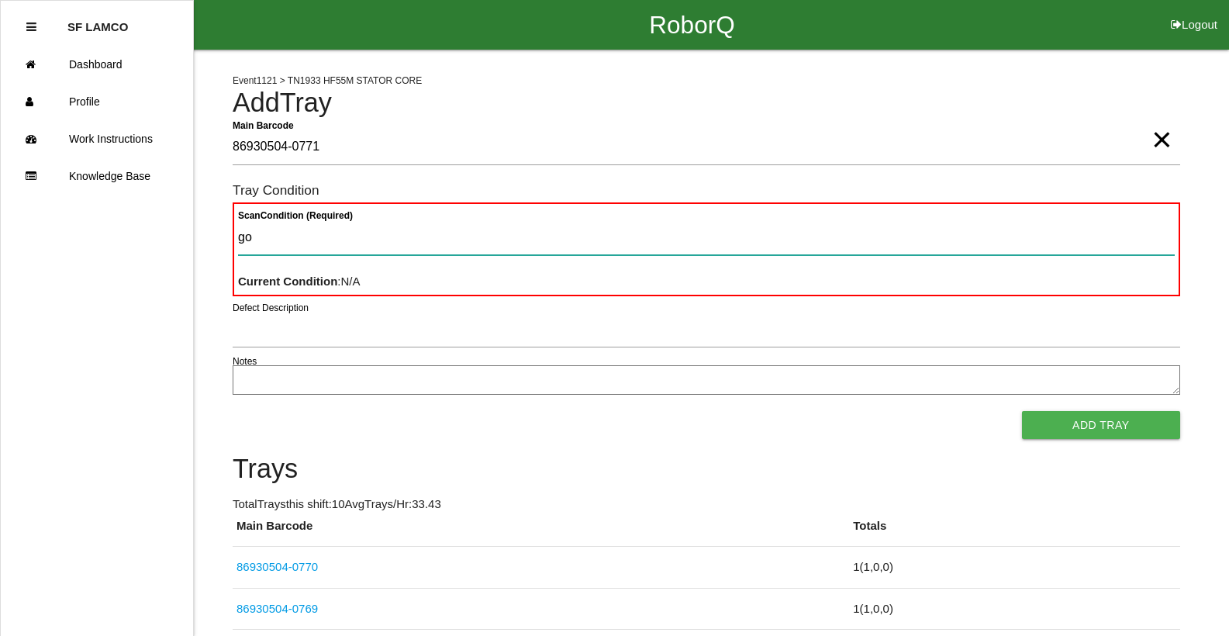
type Condition "goo"
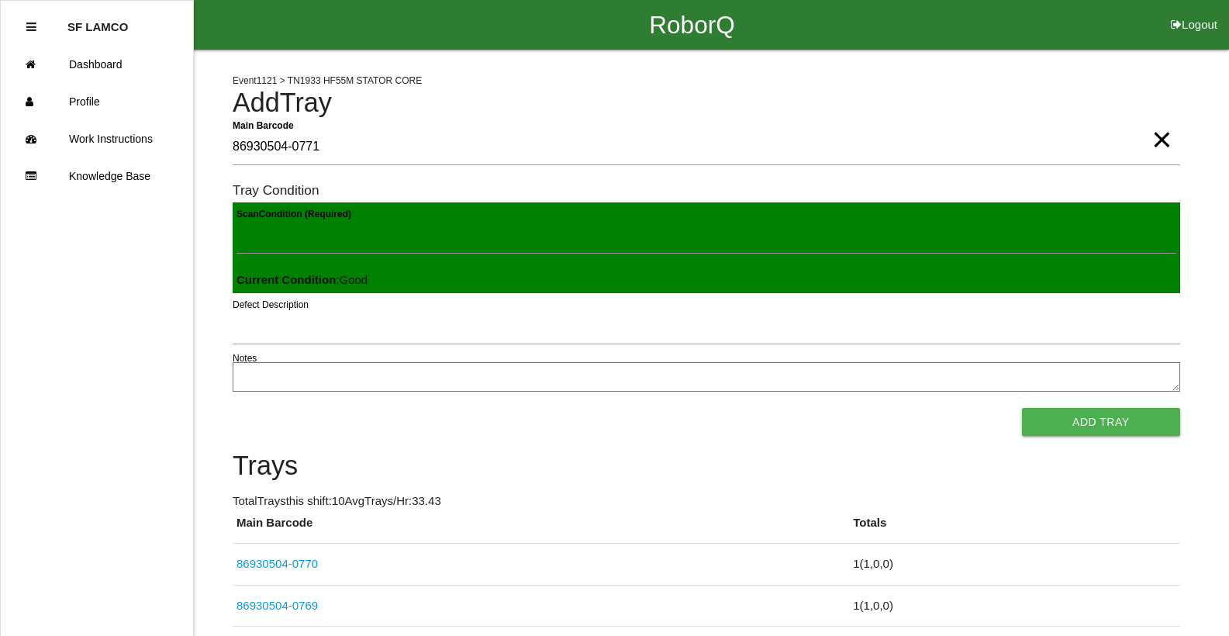
click at [1022, 408] on button "Add Tray" at bounding box center [1101, 422] width 158 height 28
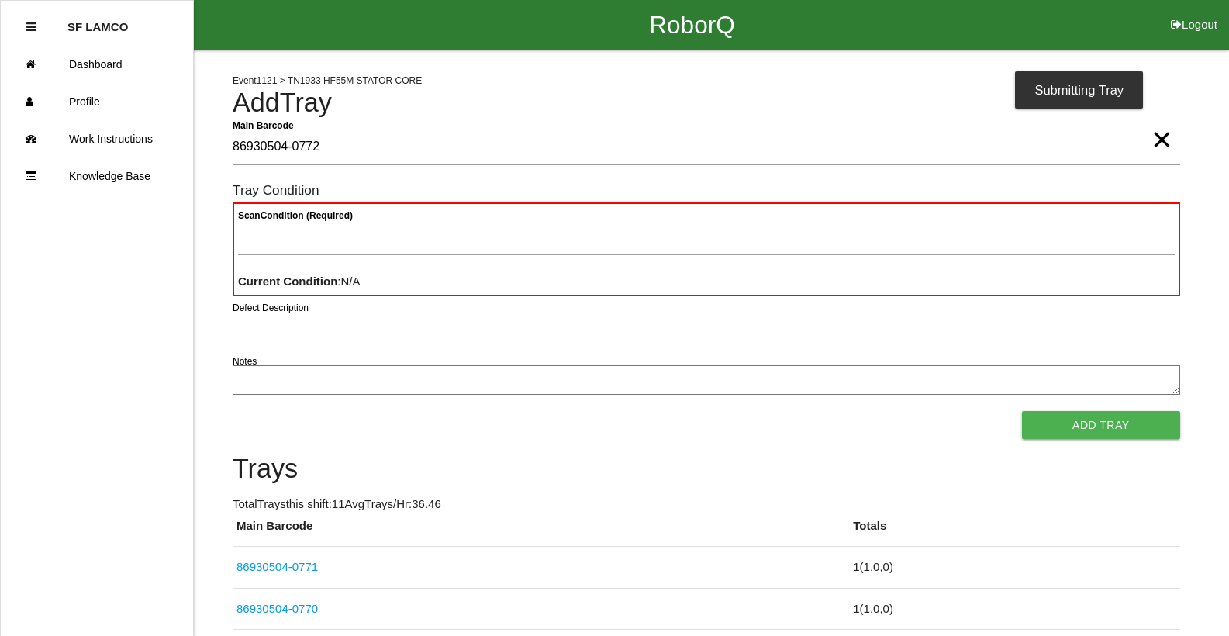
type Barcode "86930504-0772"
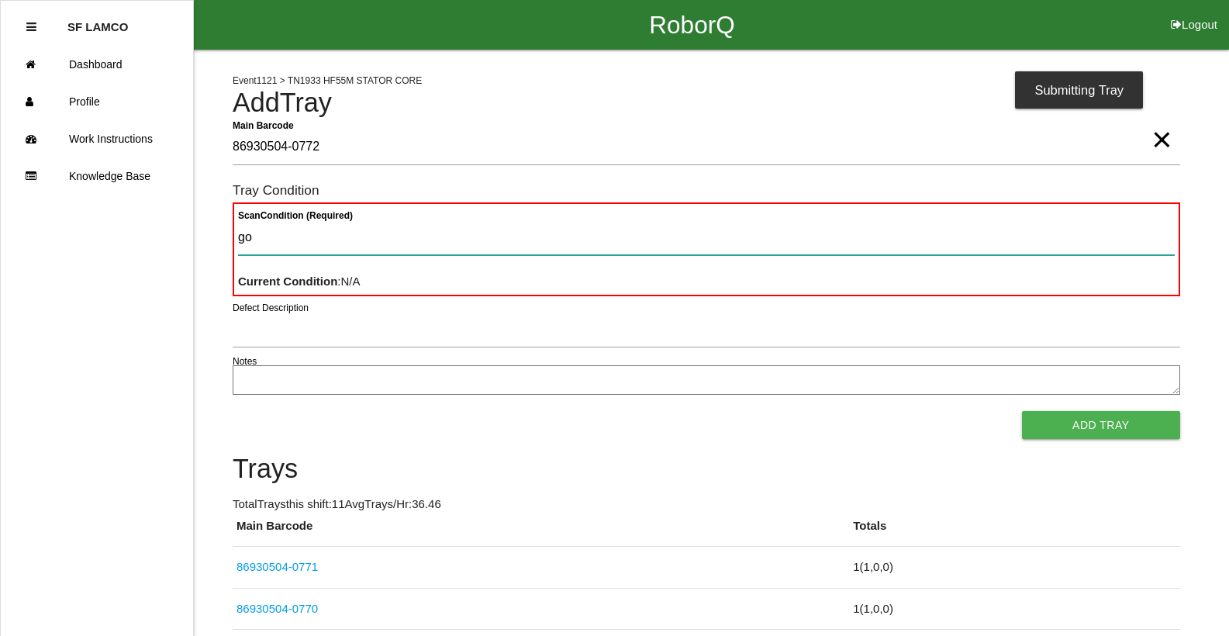
type Condition "goo"
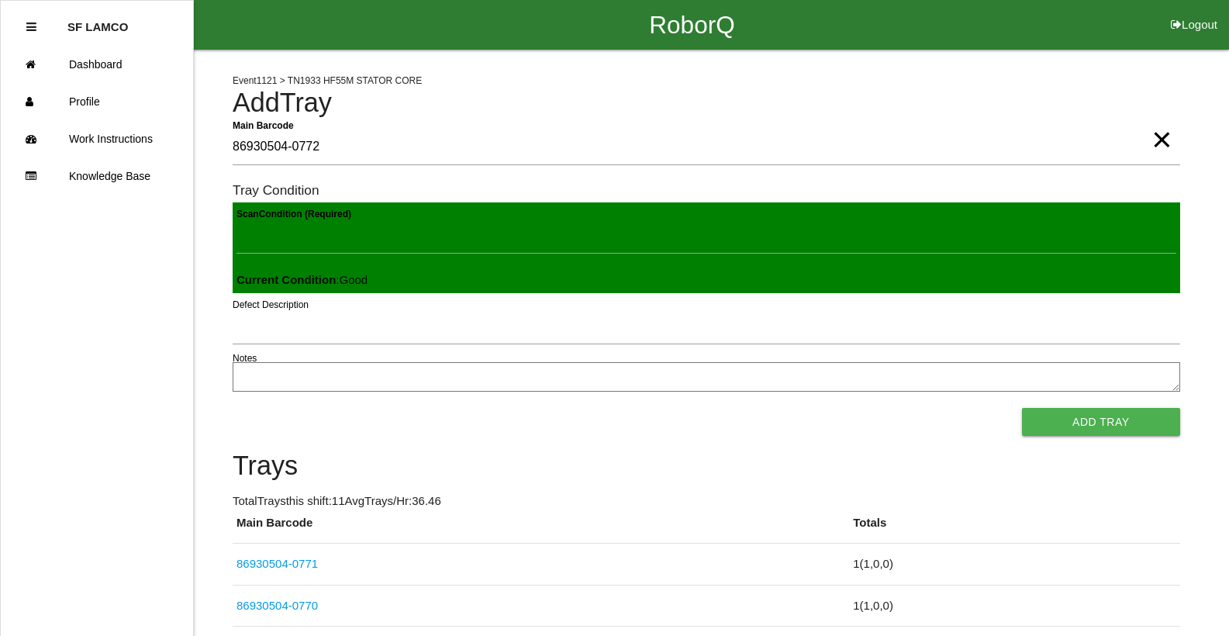
click at [1022, 408] on button "Add Tray" at bounding box center [1101, 422] width 158 height 28
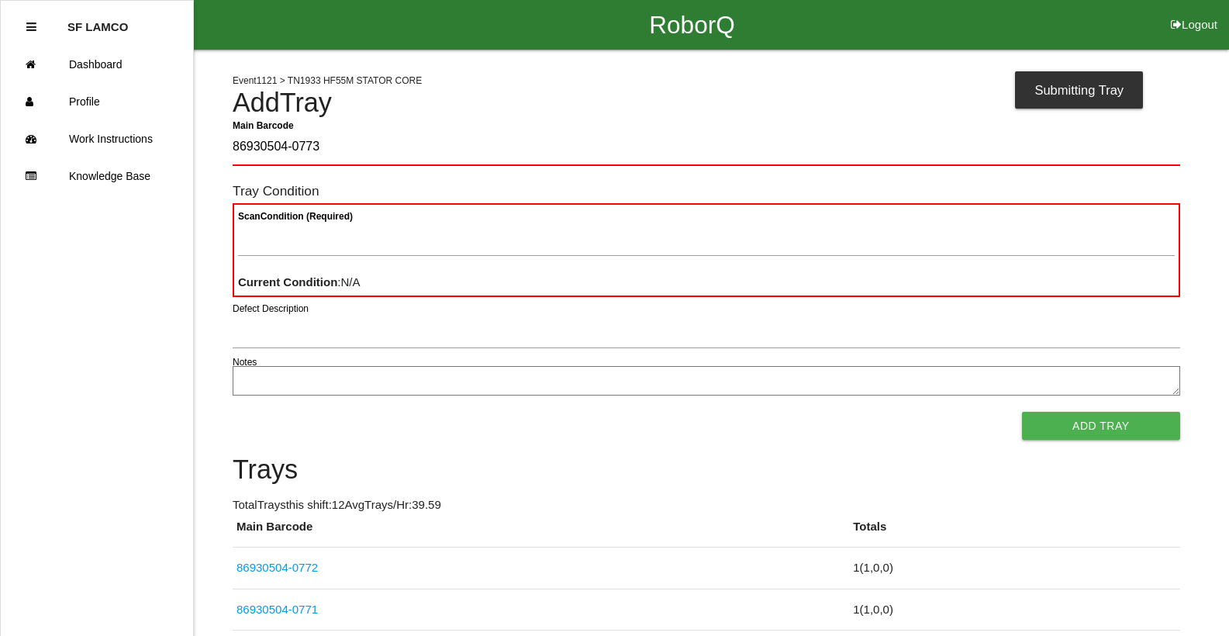
type Barcode "86930504-0773"
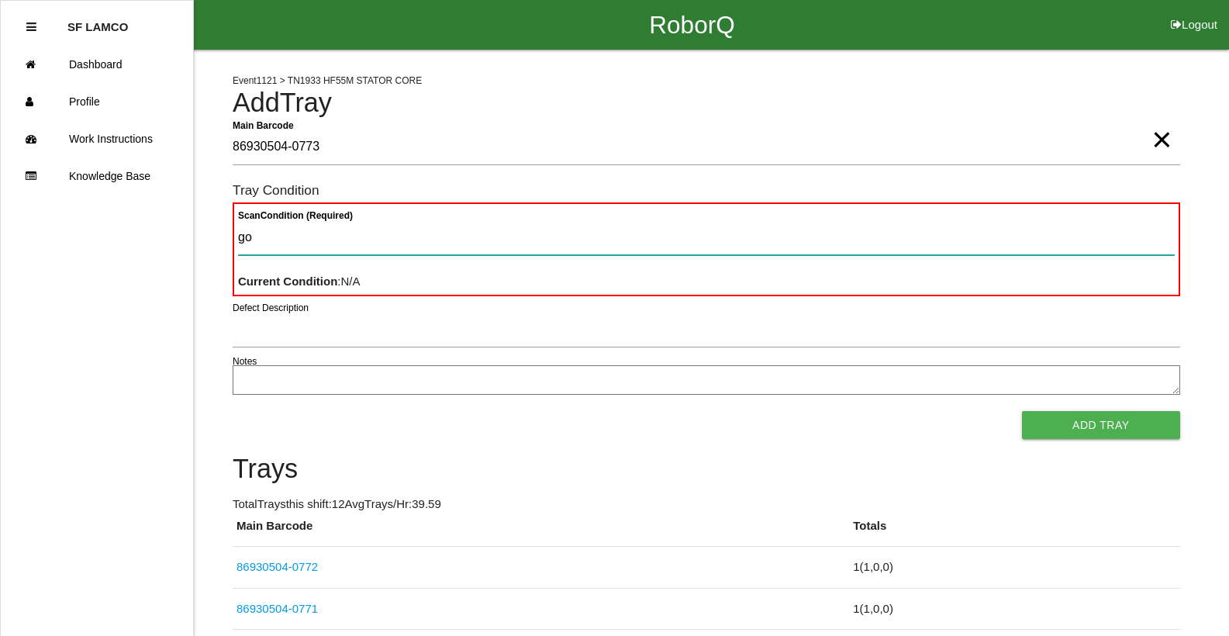
type Condition "goo"
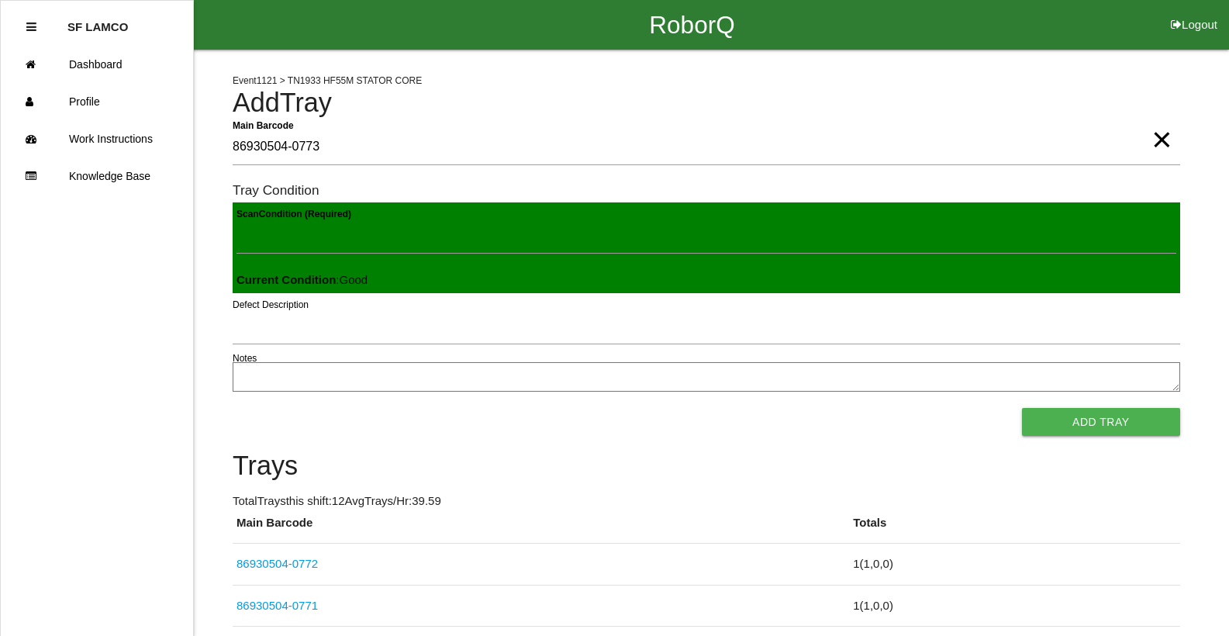
click at [1022, 408] on button "Add Tray" at bounding box center [1101, 422] width 158 height 28
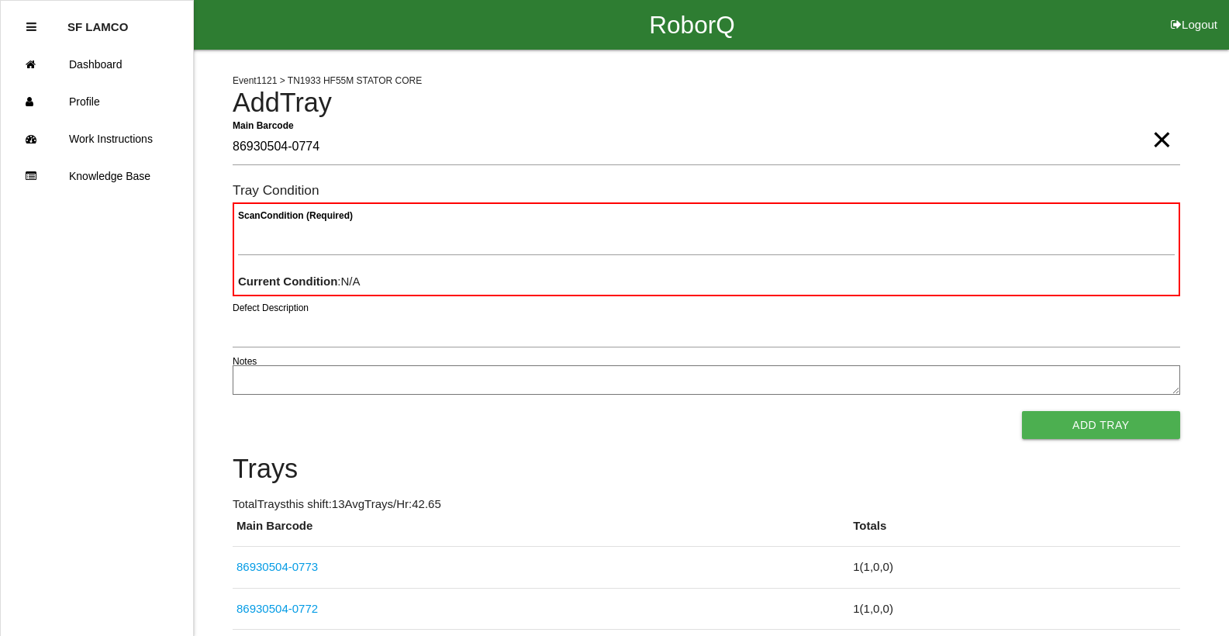
type Barcode "86930504-0774"
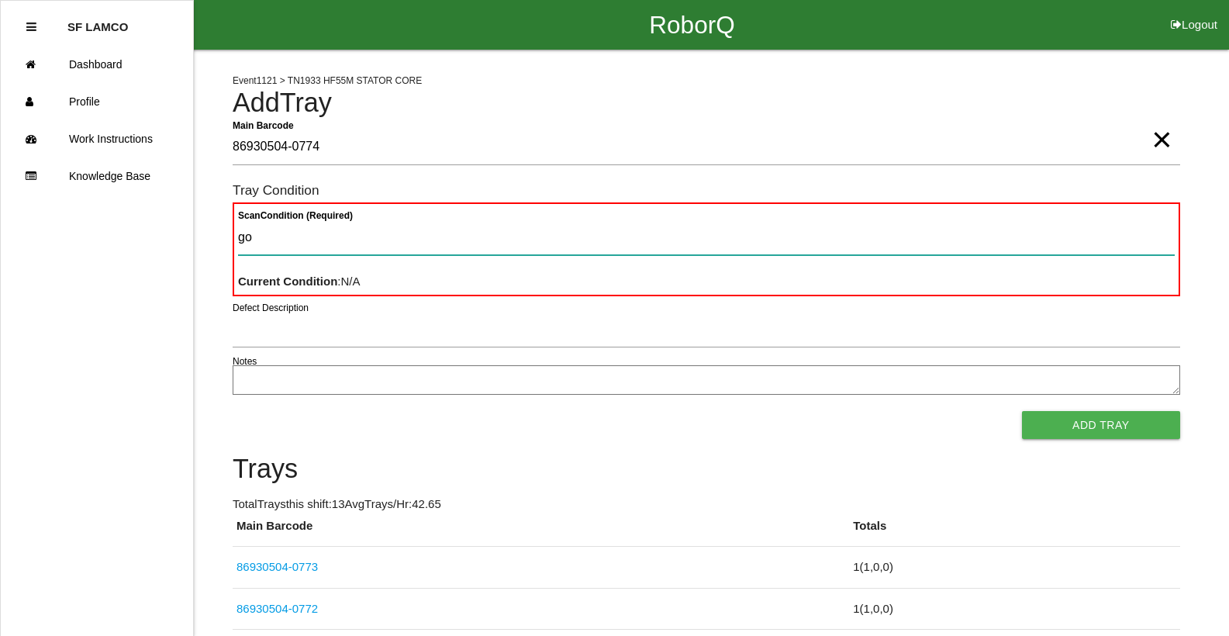
type Condition "goo"
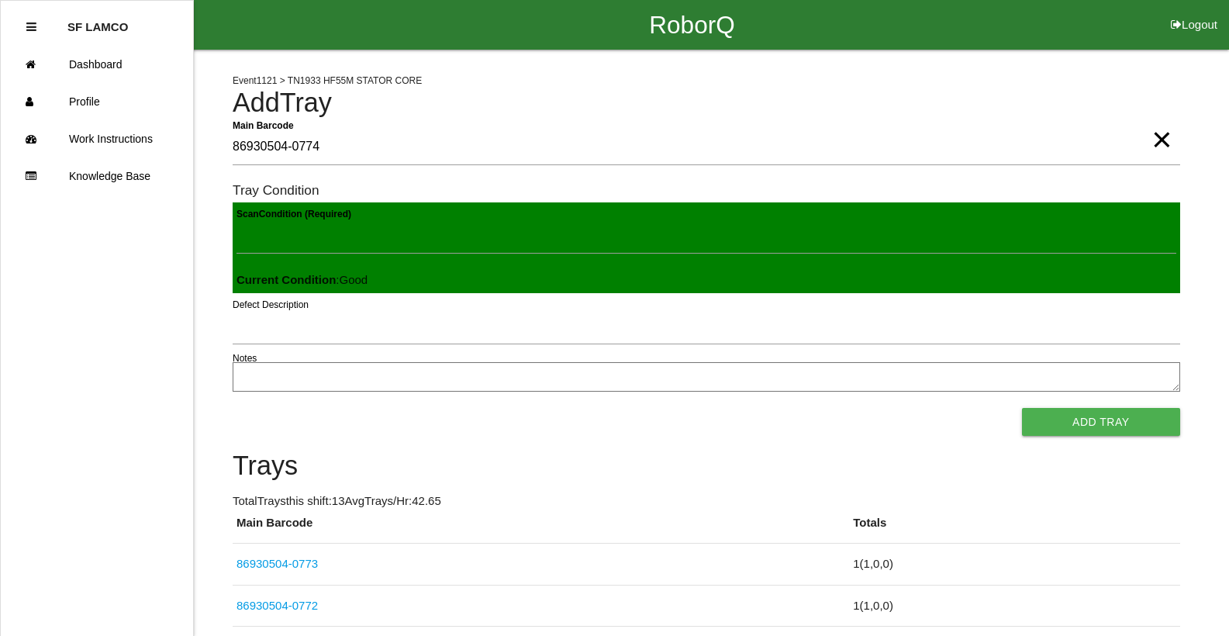
click at [1022, 408] on button "Add Tray" at bounding box center [1101, 422] width 158 height 28
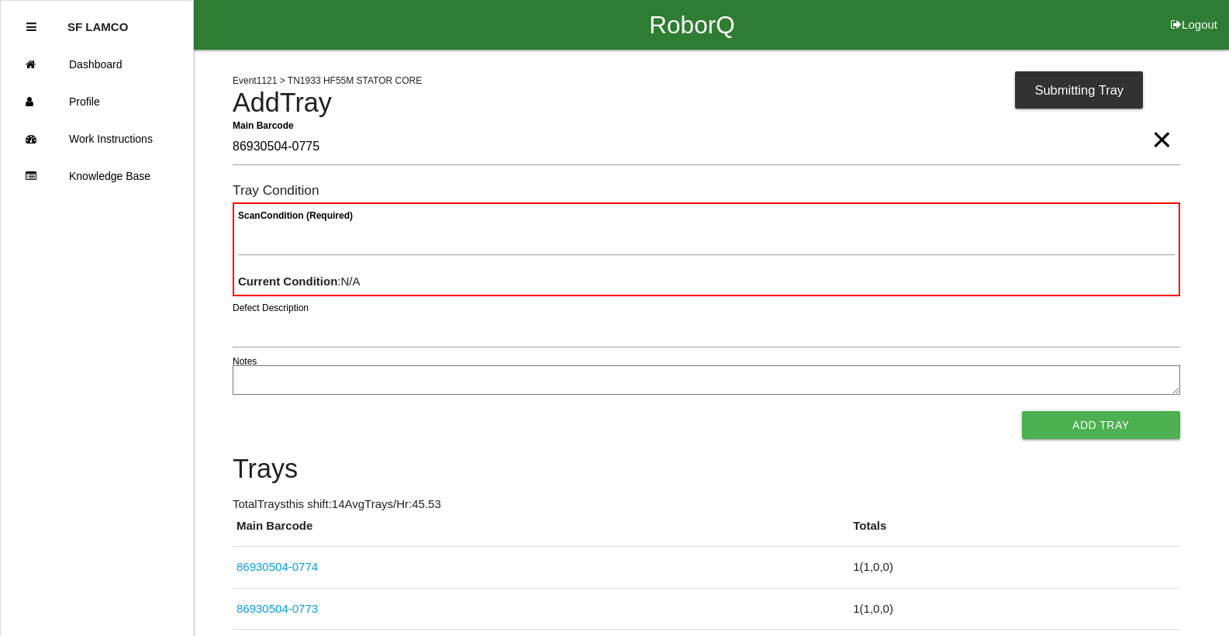
type Barcode "86930504-0775"
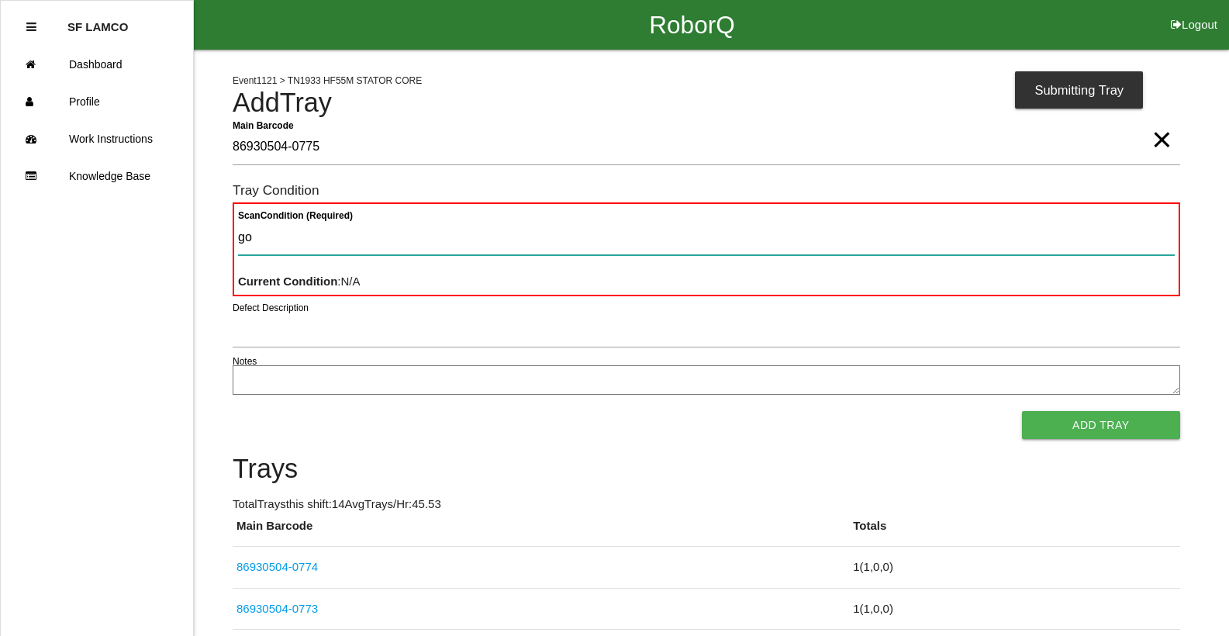
type Condition "goo"
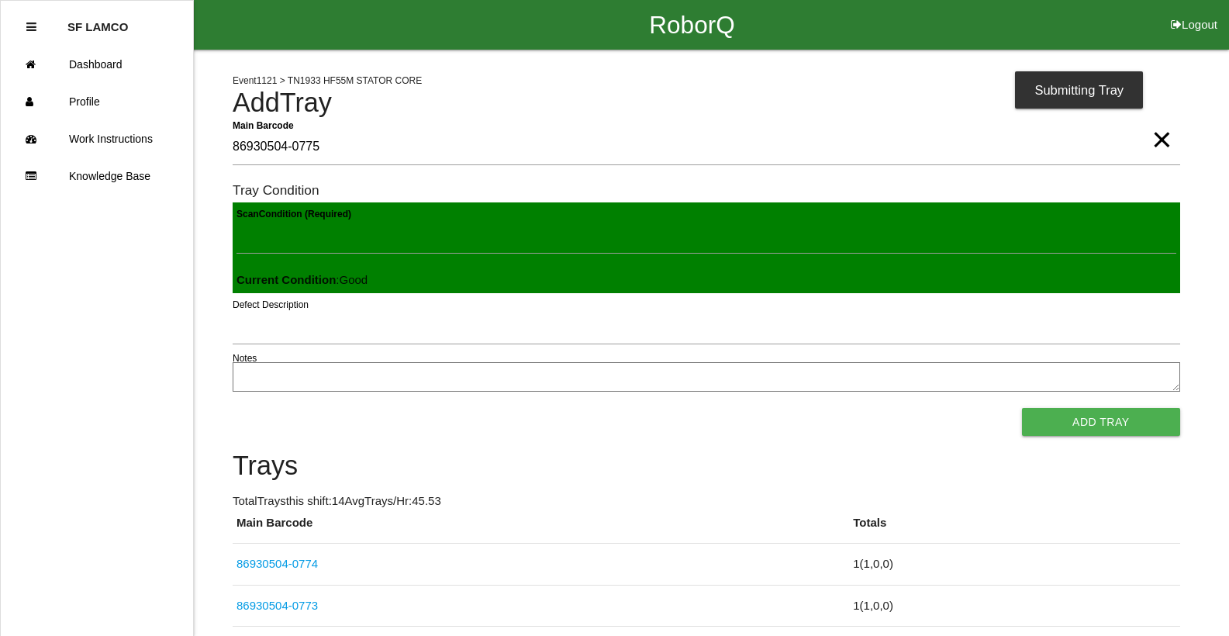
click at [1022, 408] on button "Add Tray" at bounding box center [1101, 422] width 158 height 28
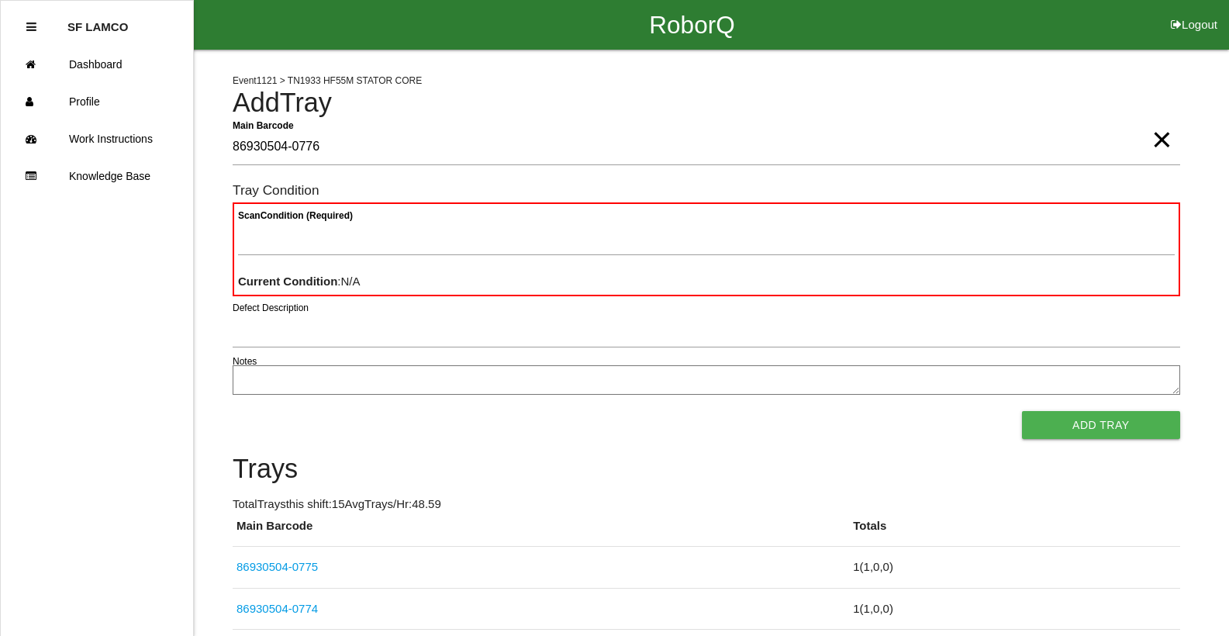
type Barcode "86930504-0776"
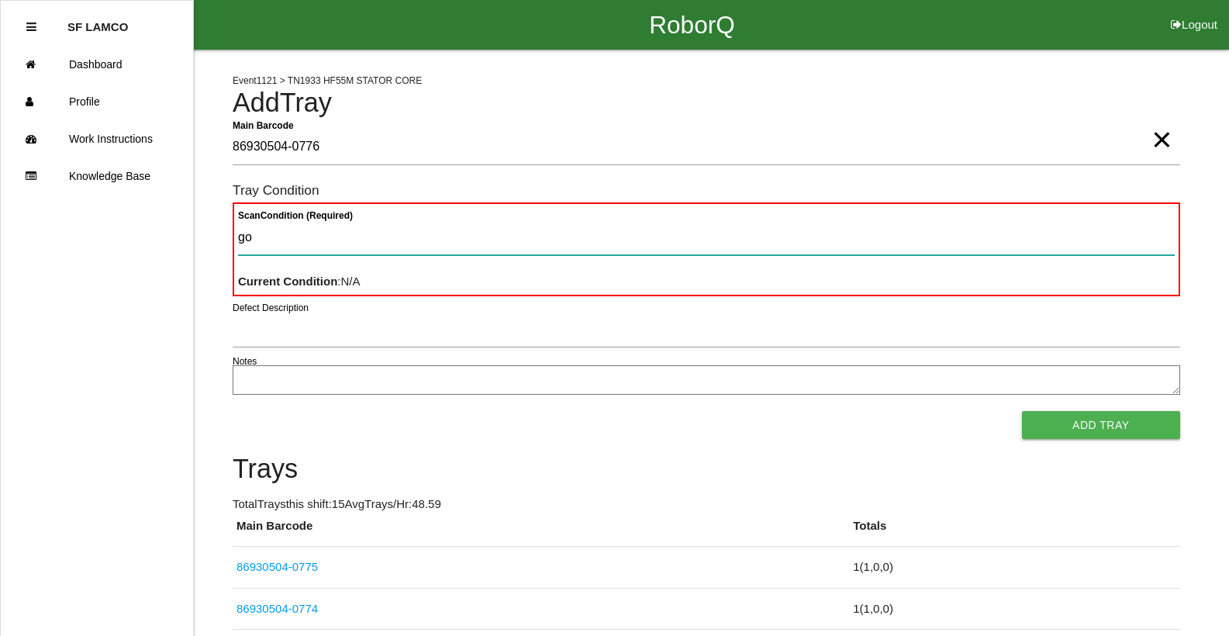
type Condition "goo"
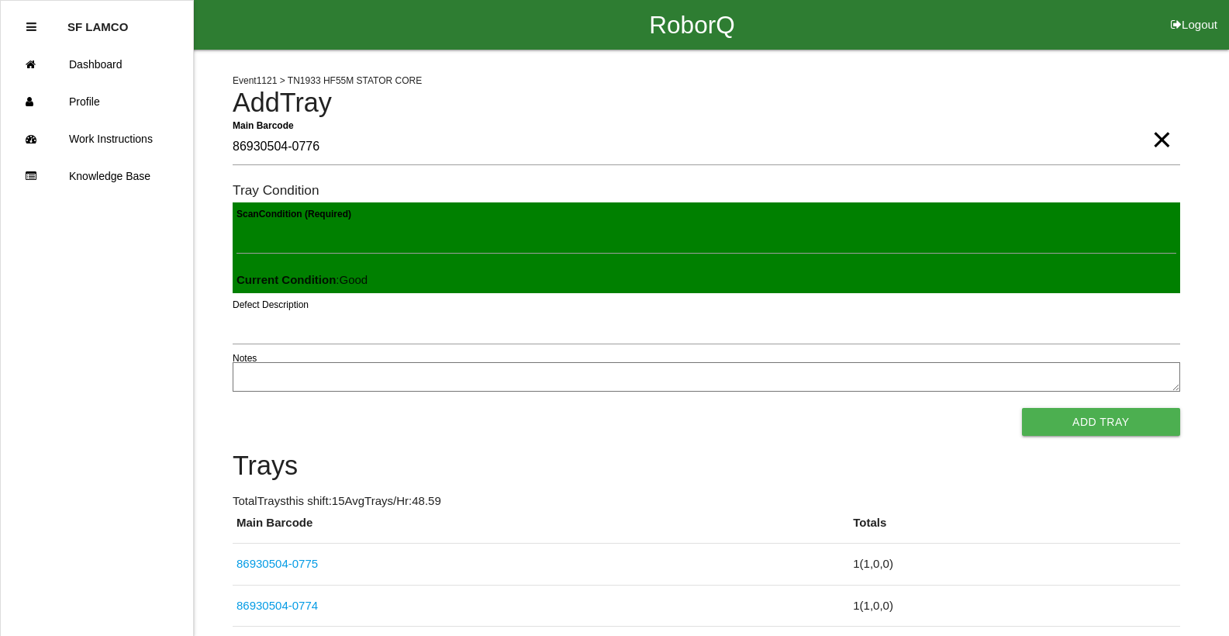
click at [1022, 408] on button "Add Tray" at bounding box center [1101, 422] width 158 height 28
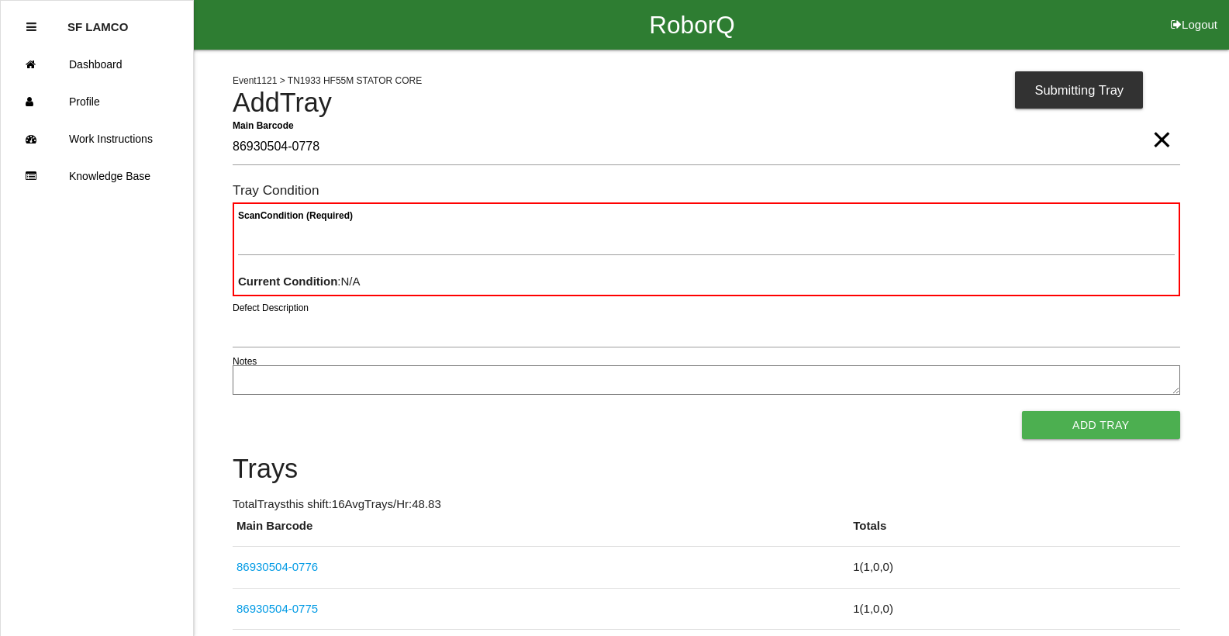
type Barcode "86930504-0778"
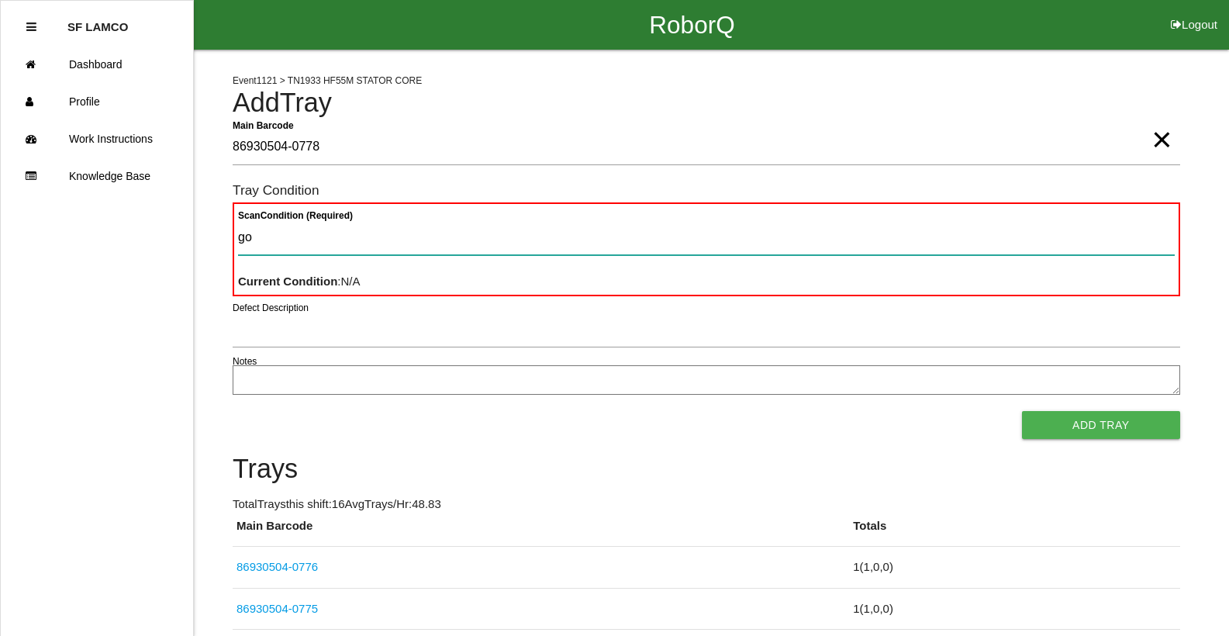
type Condition "goo"
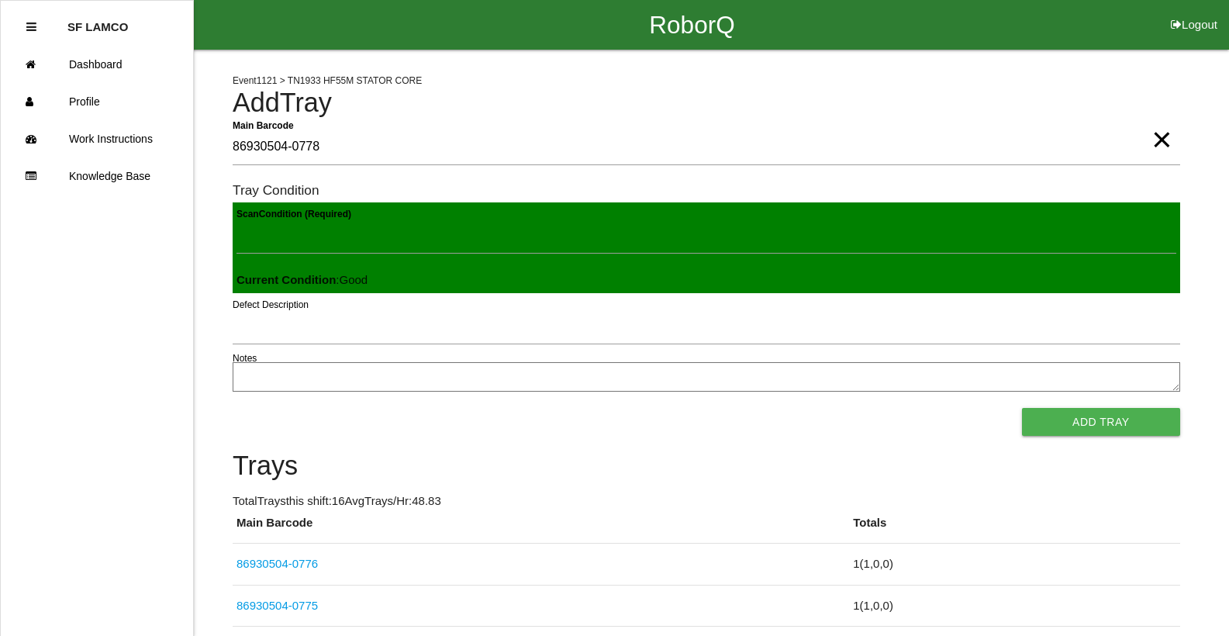
click at [1022, 408] on button "Add Tray" at bounding box center [1101, 422] width 158 height 28
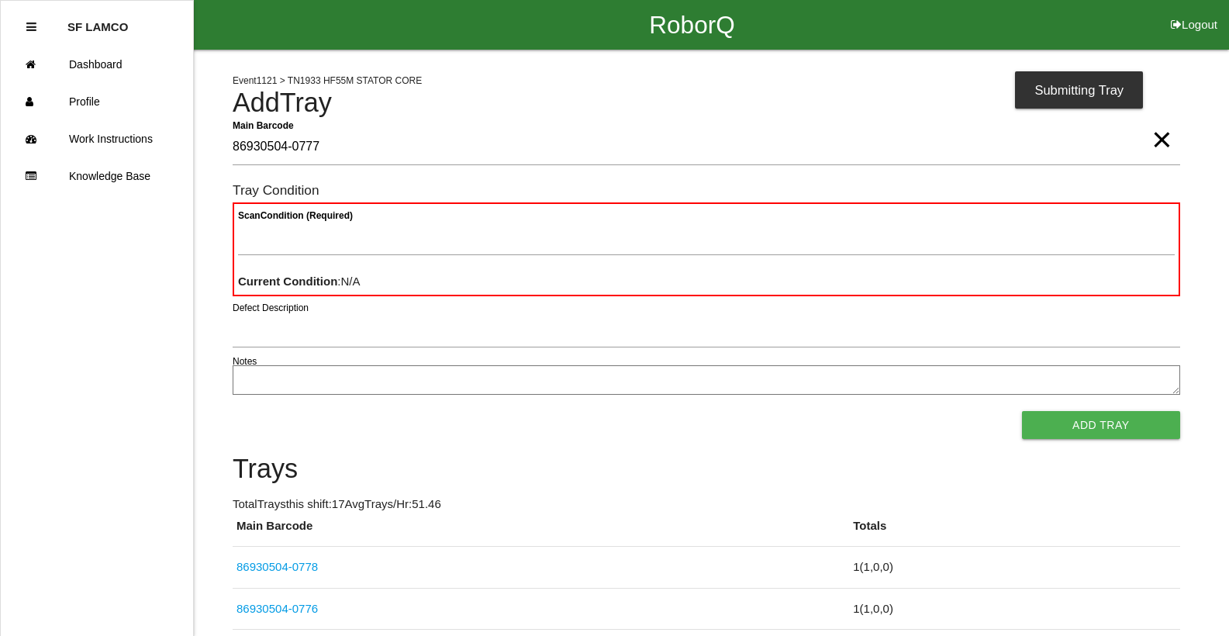
type Barcode "86930504-0777"
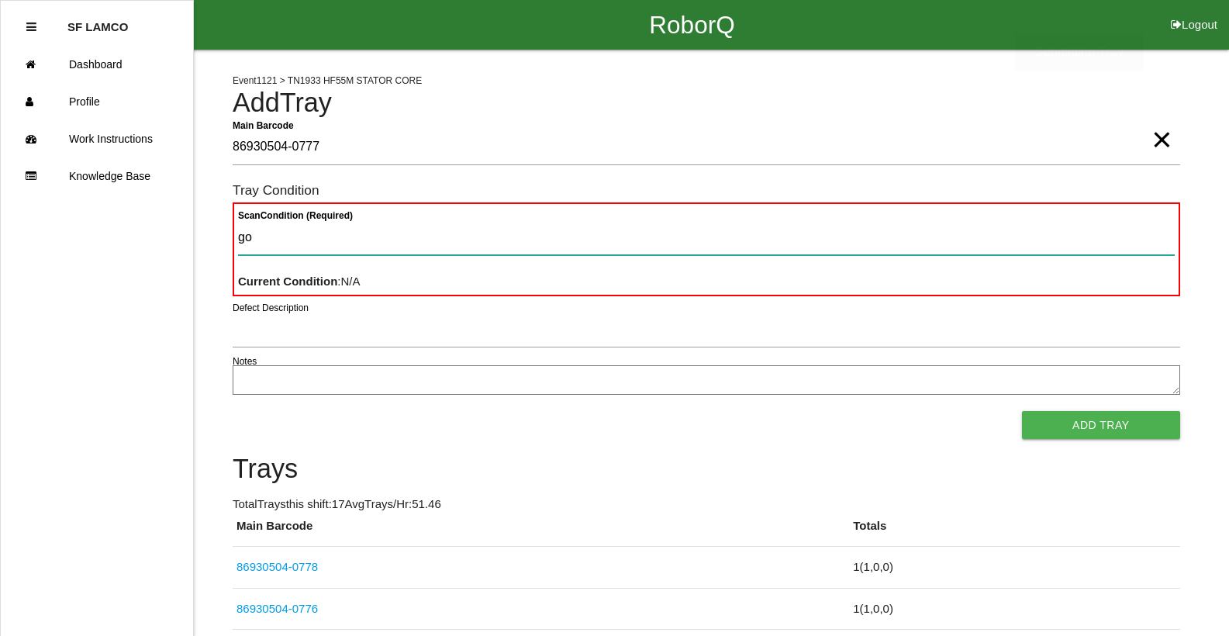
type Condition "goo"
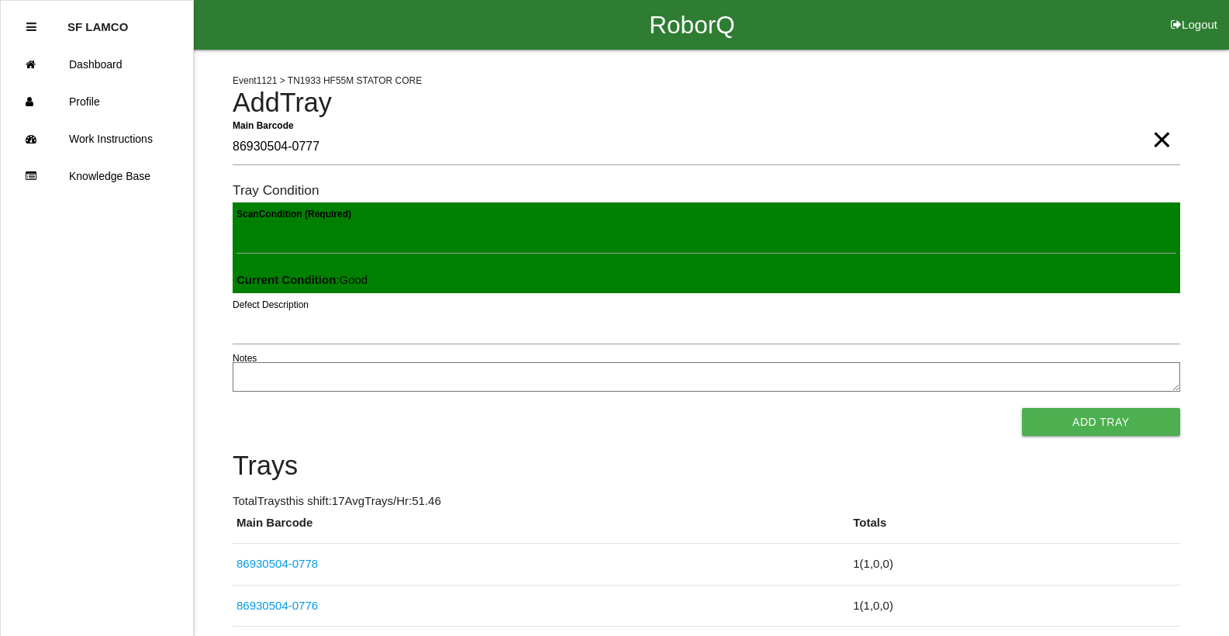
click at [1022, 408] on button "Add Tray" at bounding box center [1101, 422] width 158 height 28
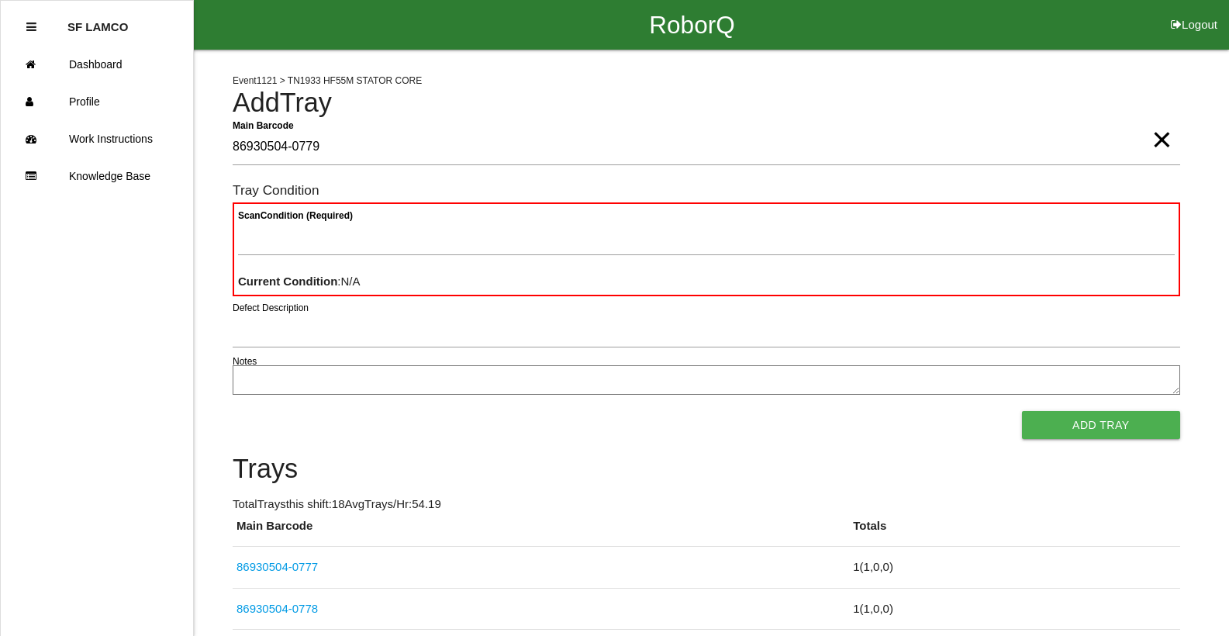
type Barcode "86930504-0779"
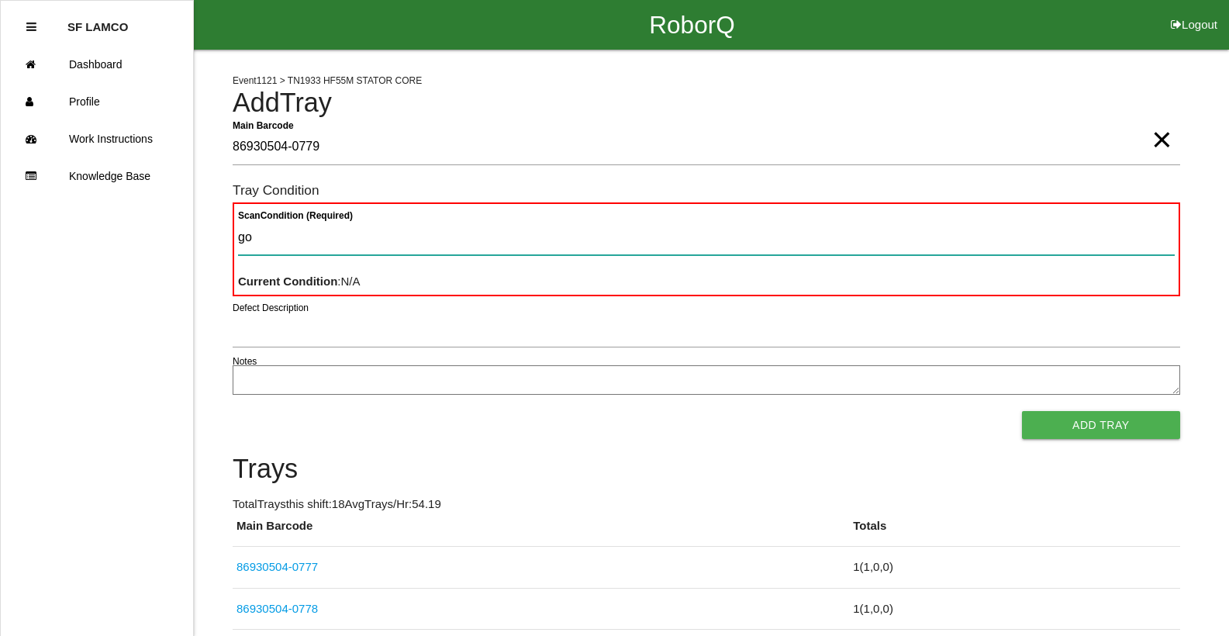
type Condition "goo"
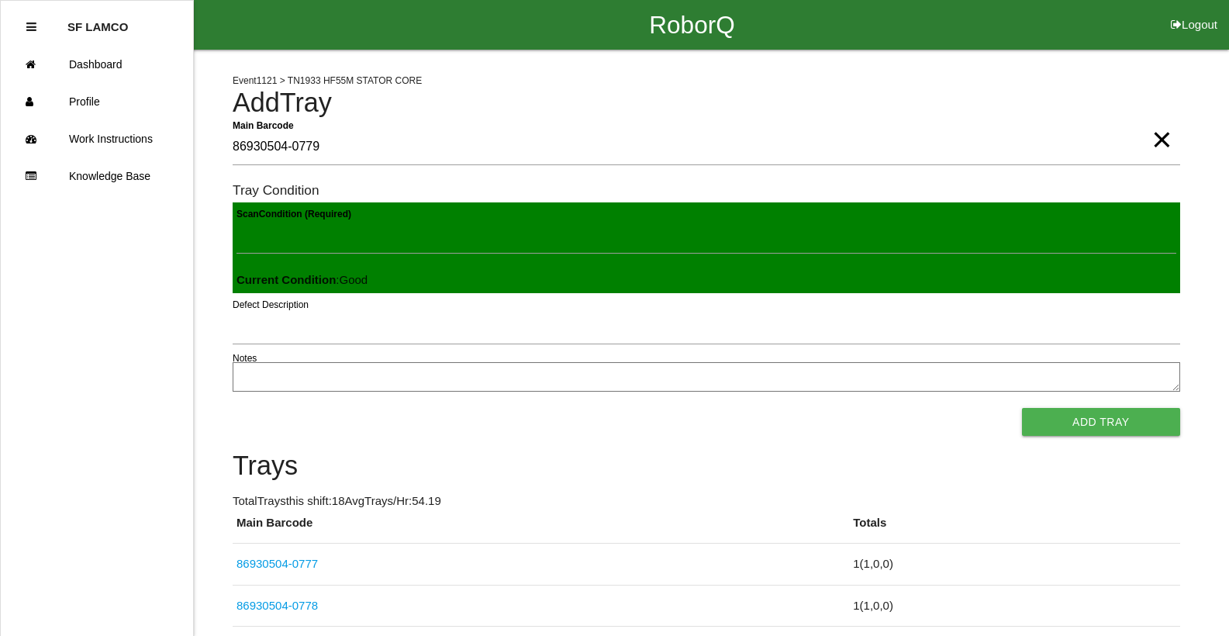
click at [1022, 408] on button "Add Tray" at bounding box center [1101, 422] width 158 height 28
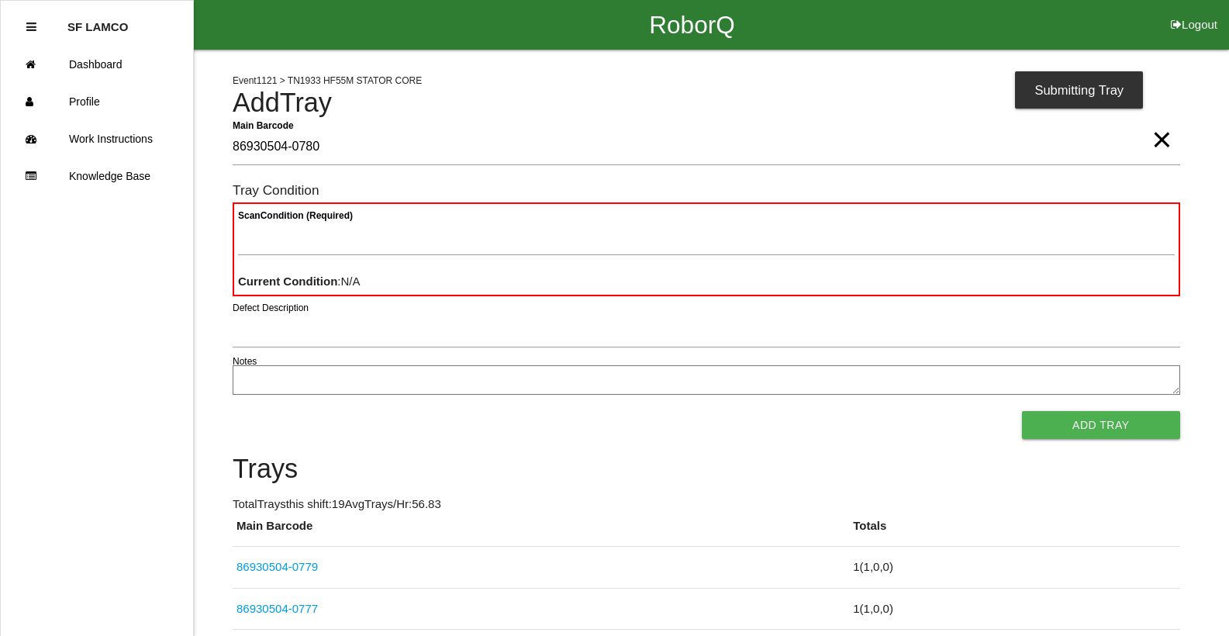
type Barcode "86930504-0780"
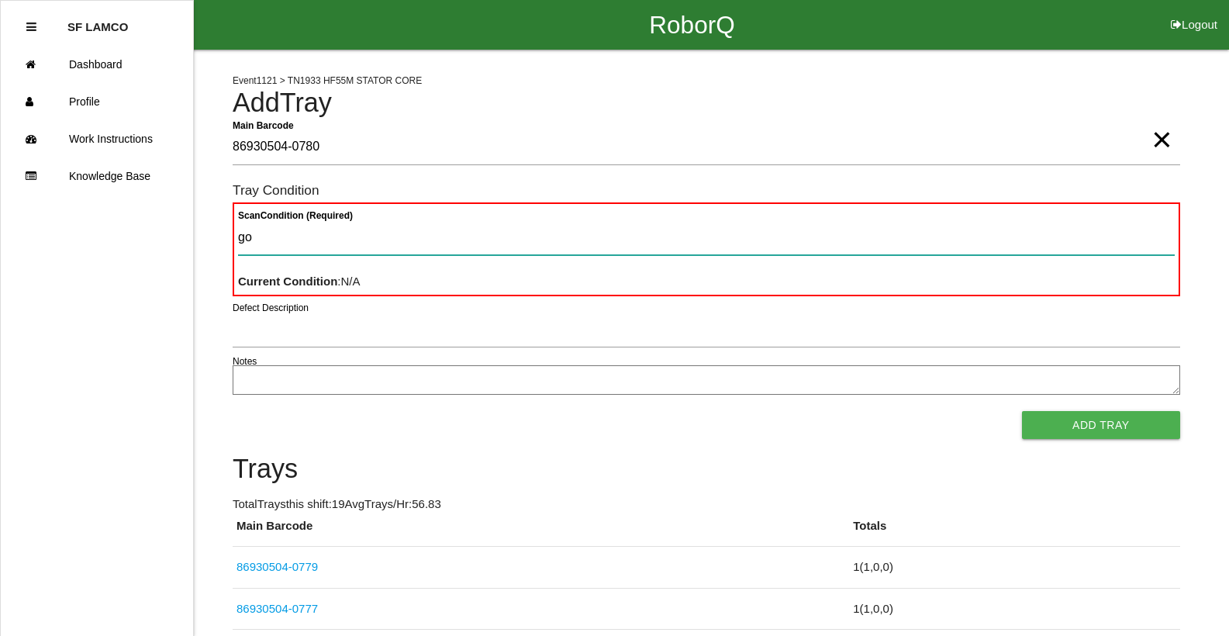
type Condition "goo"
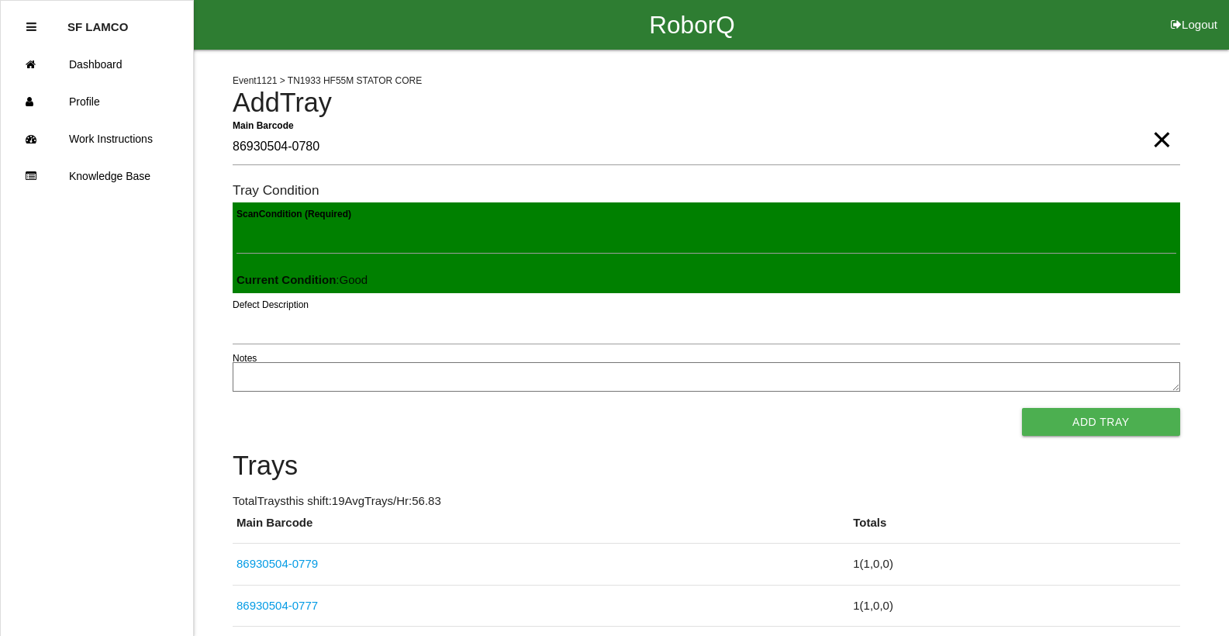
click at [1022, 408] on button "Add Tray" at bounding box center [1101, 422] width 158 height 28
